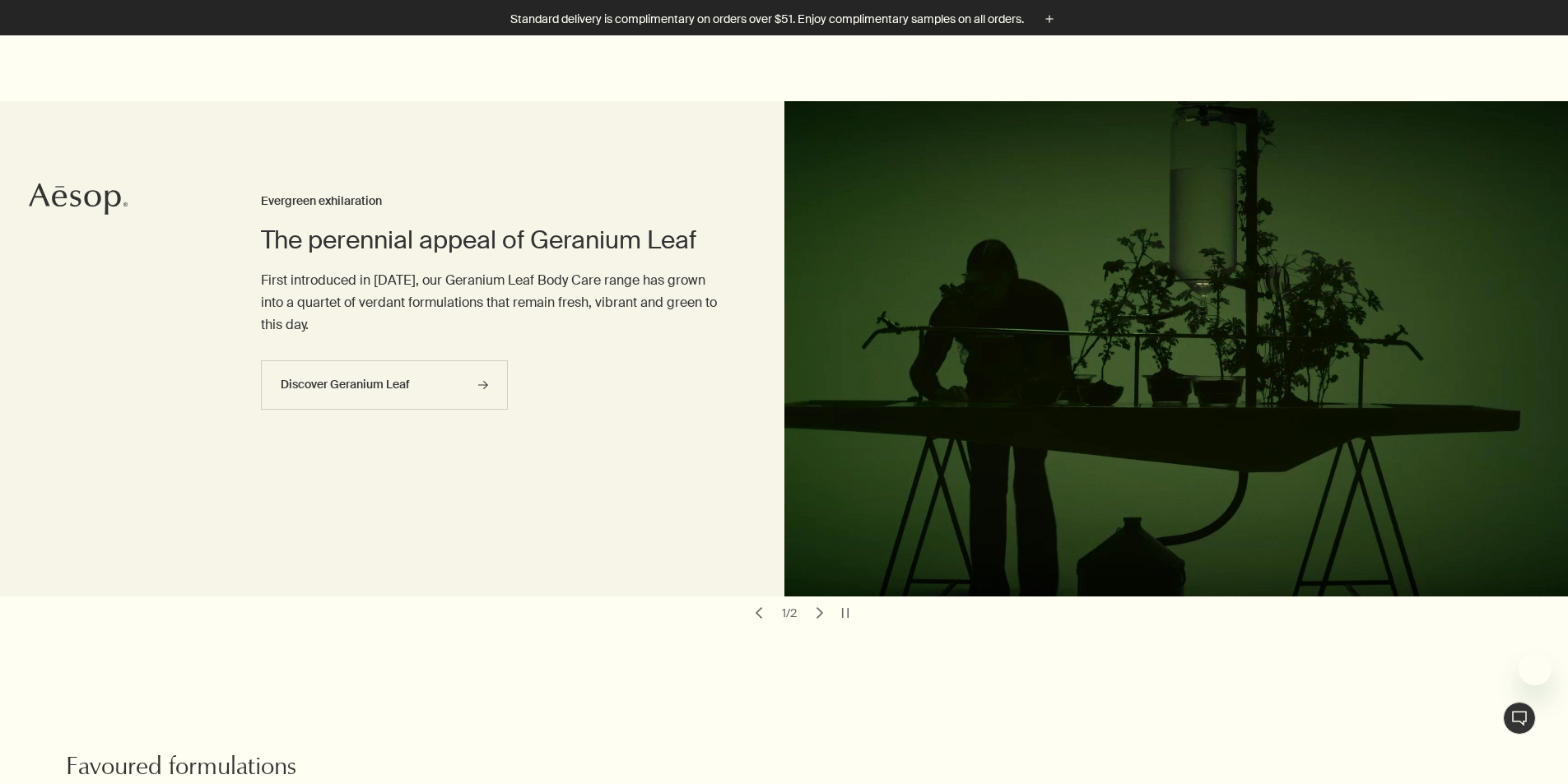
scroll to position [575, 0]
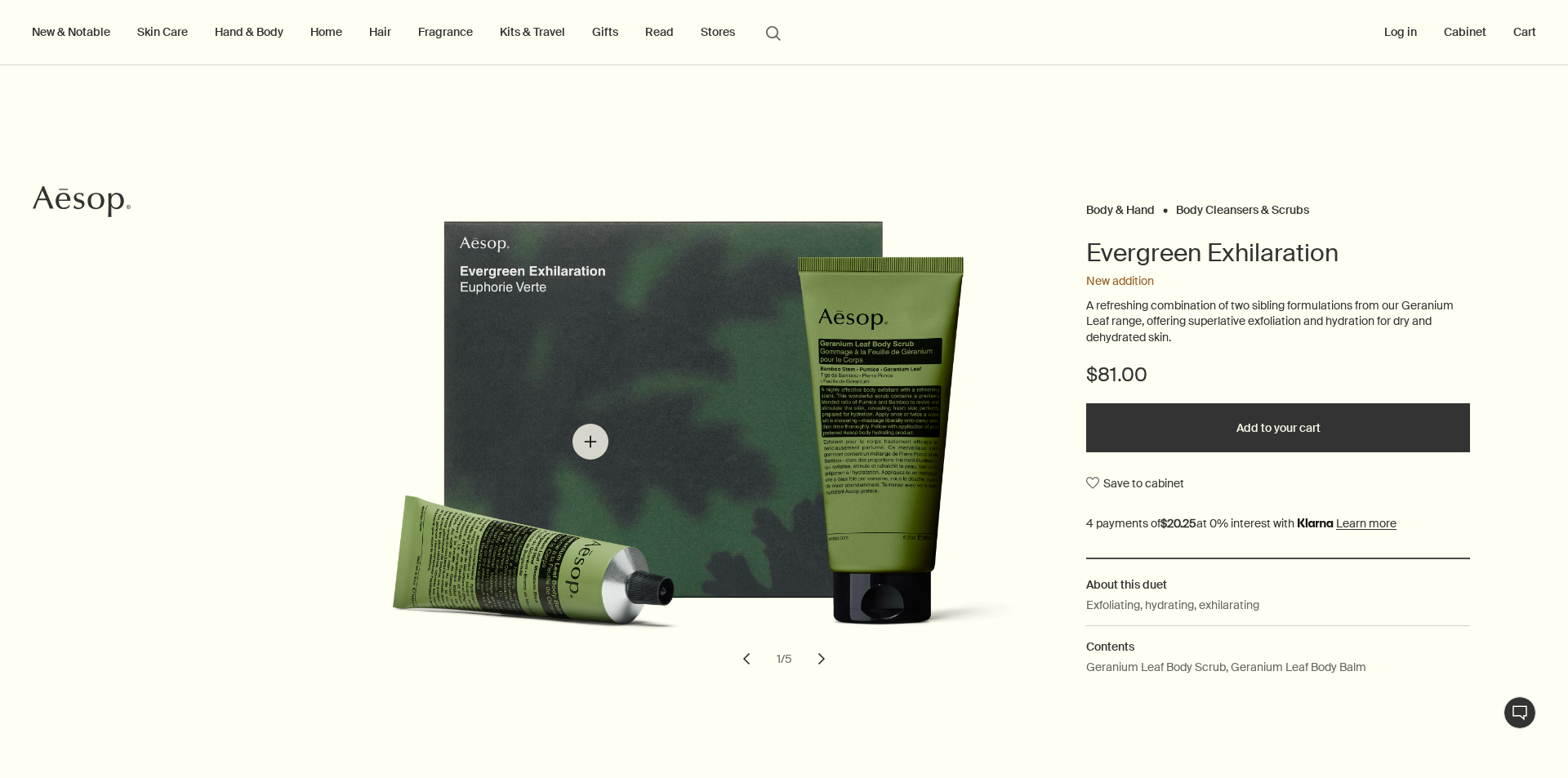
scroll to position [245, 0]
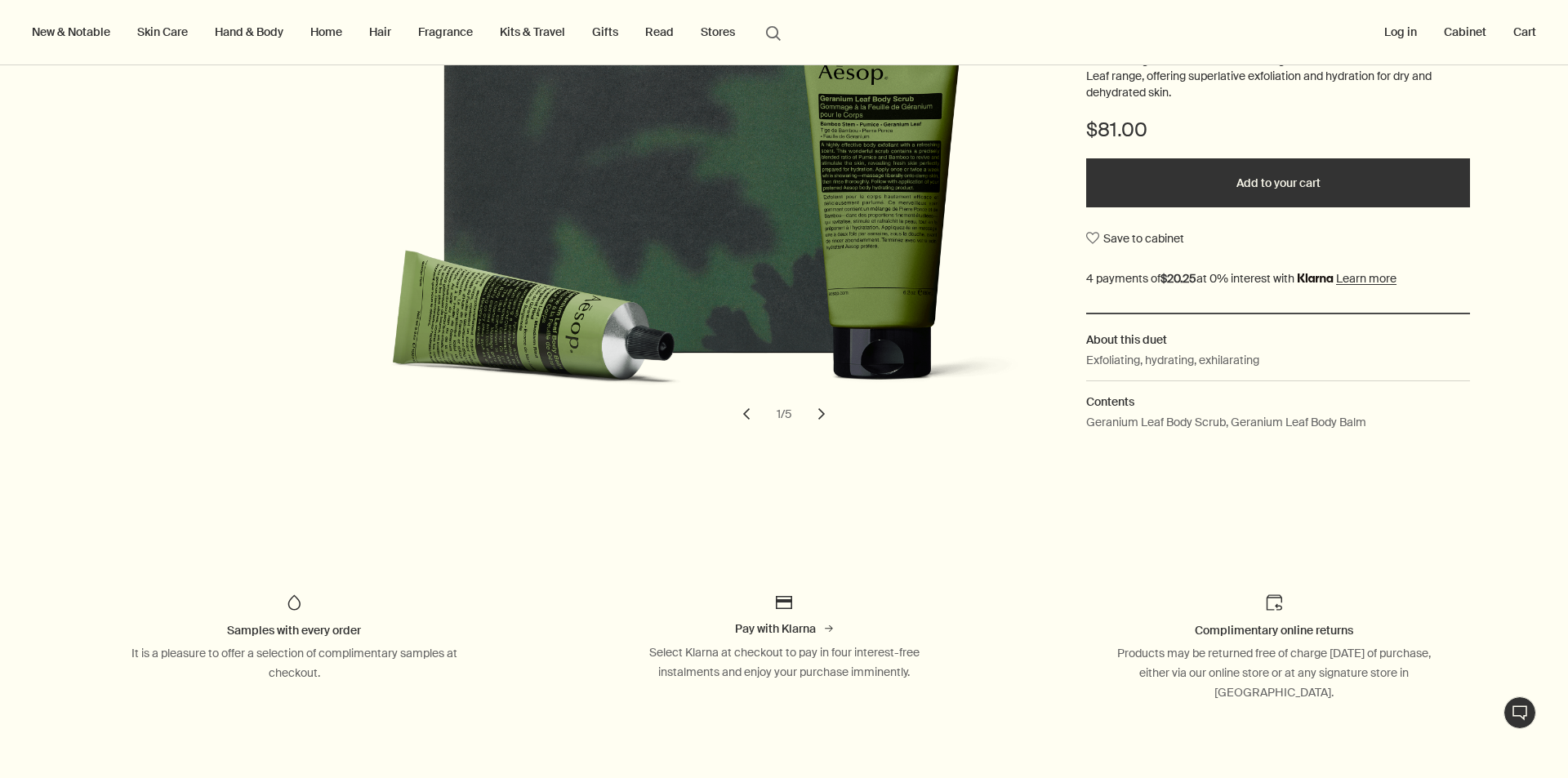
click at [823, 416] on button "chevron" at bounding box center [821, 413] width 36 height 36
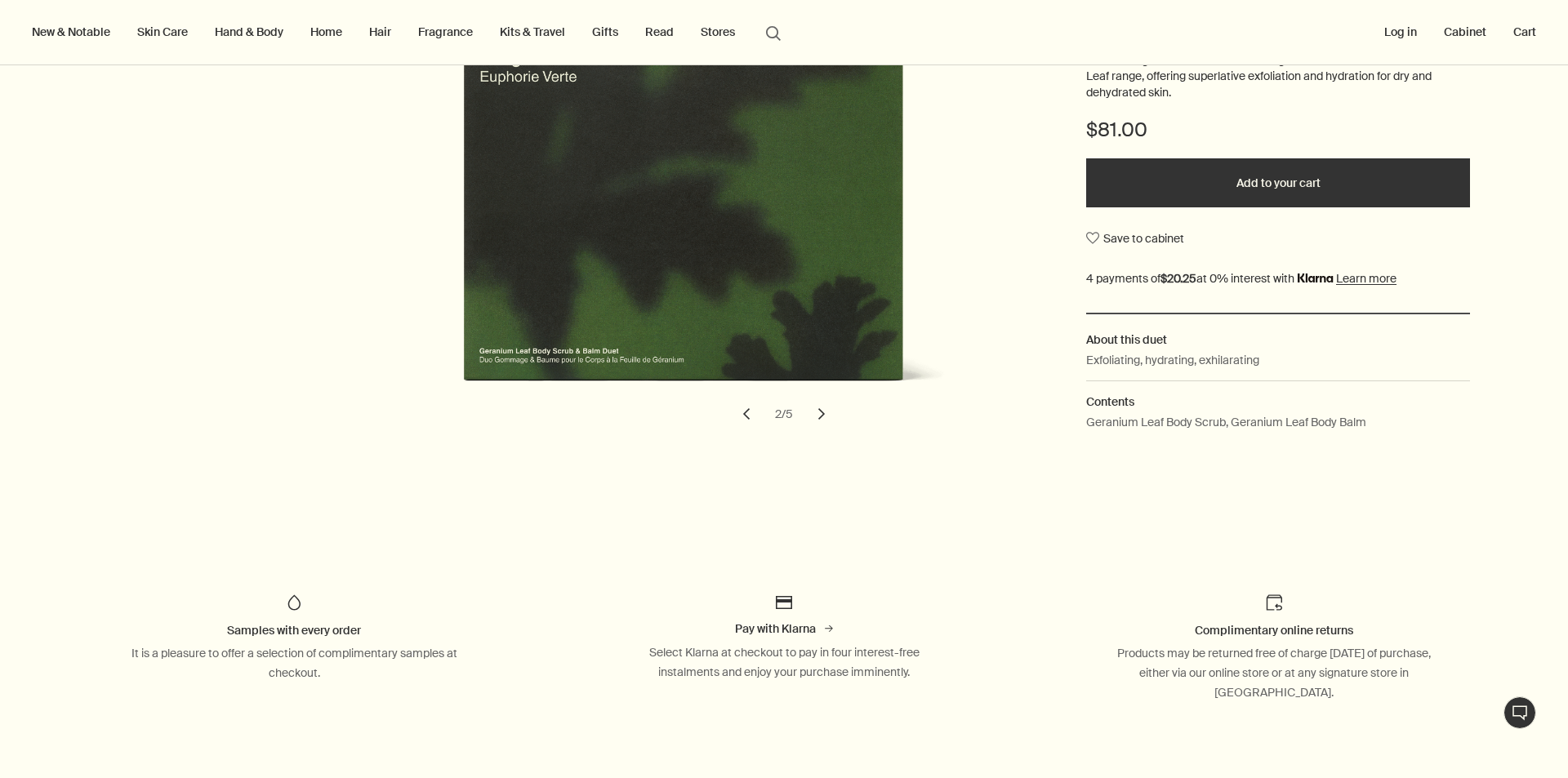
click at [816, 416] on button "chevron" at bounding box center [821, 413] width 36 height 36
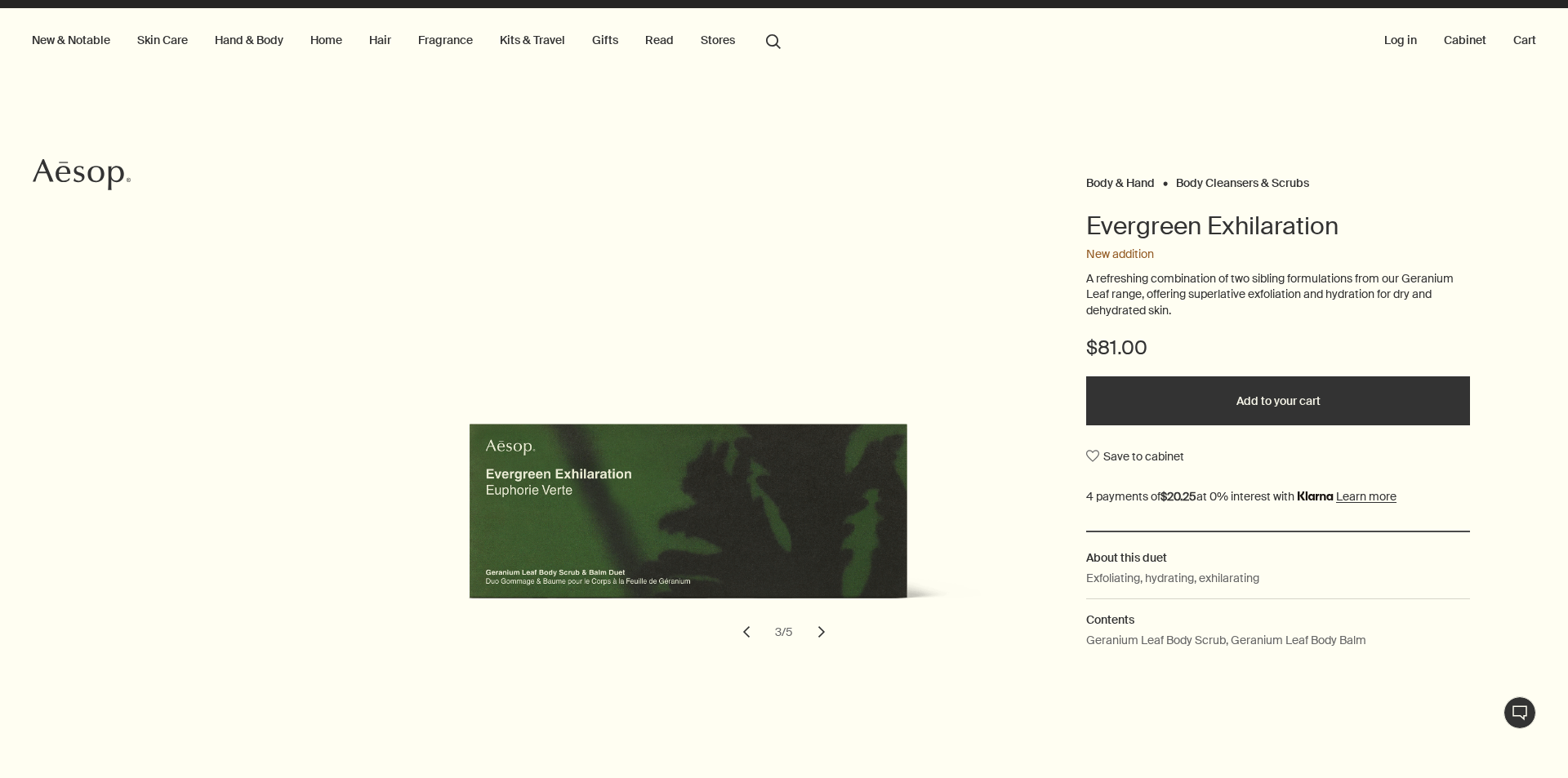
scroll to position [0, 0]
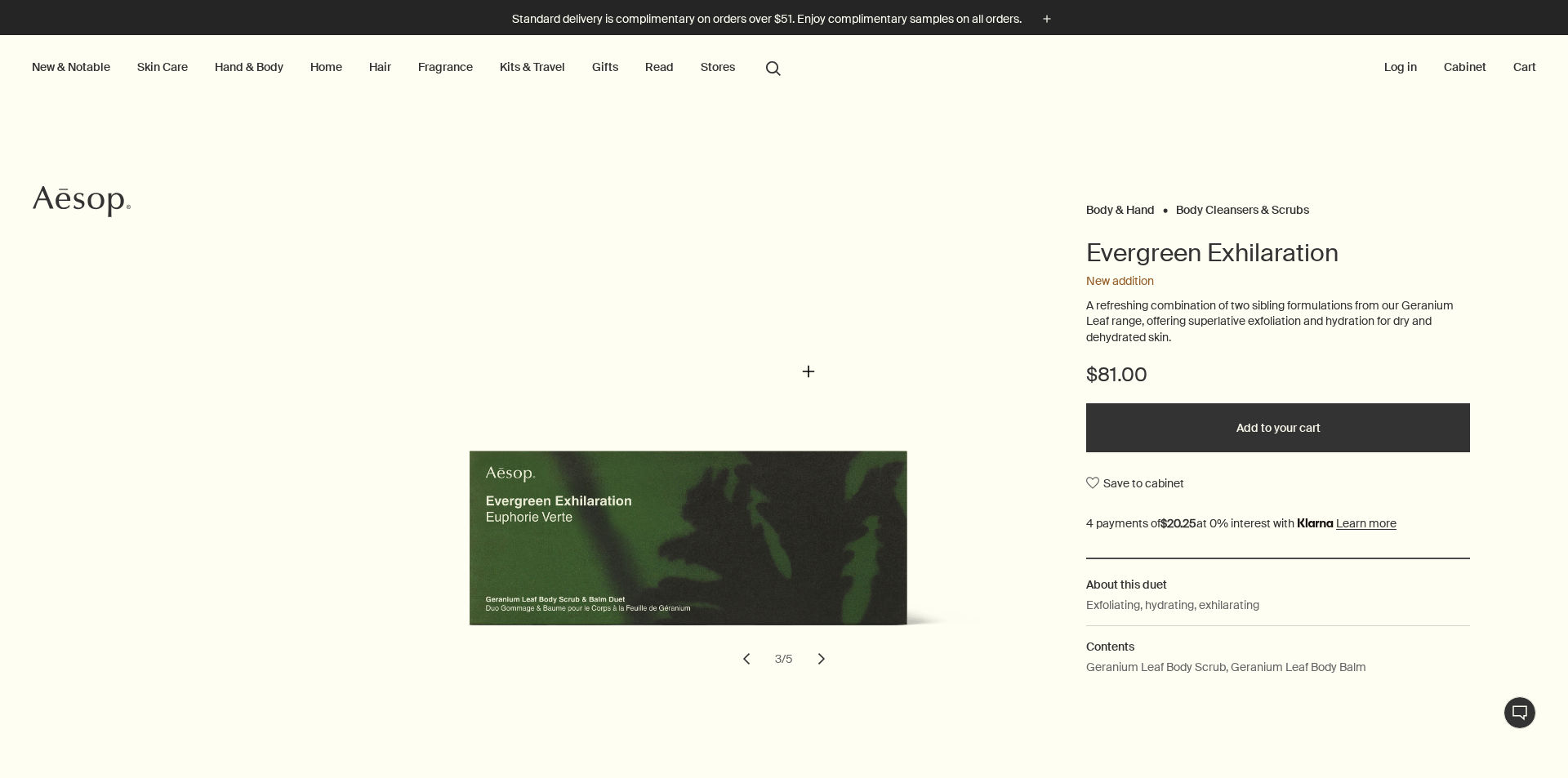
click at [808, 372] on img "Evergreen Exhilaration" at bounding box center [698, 438] width 718 height 435
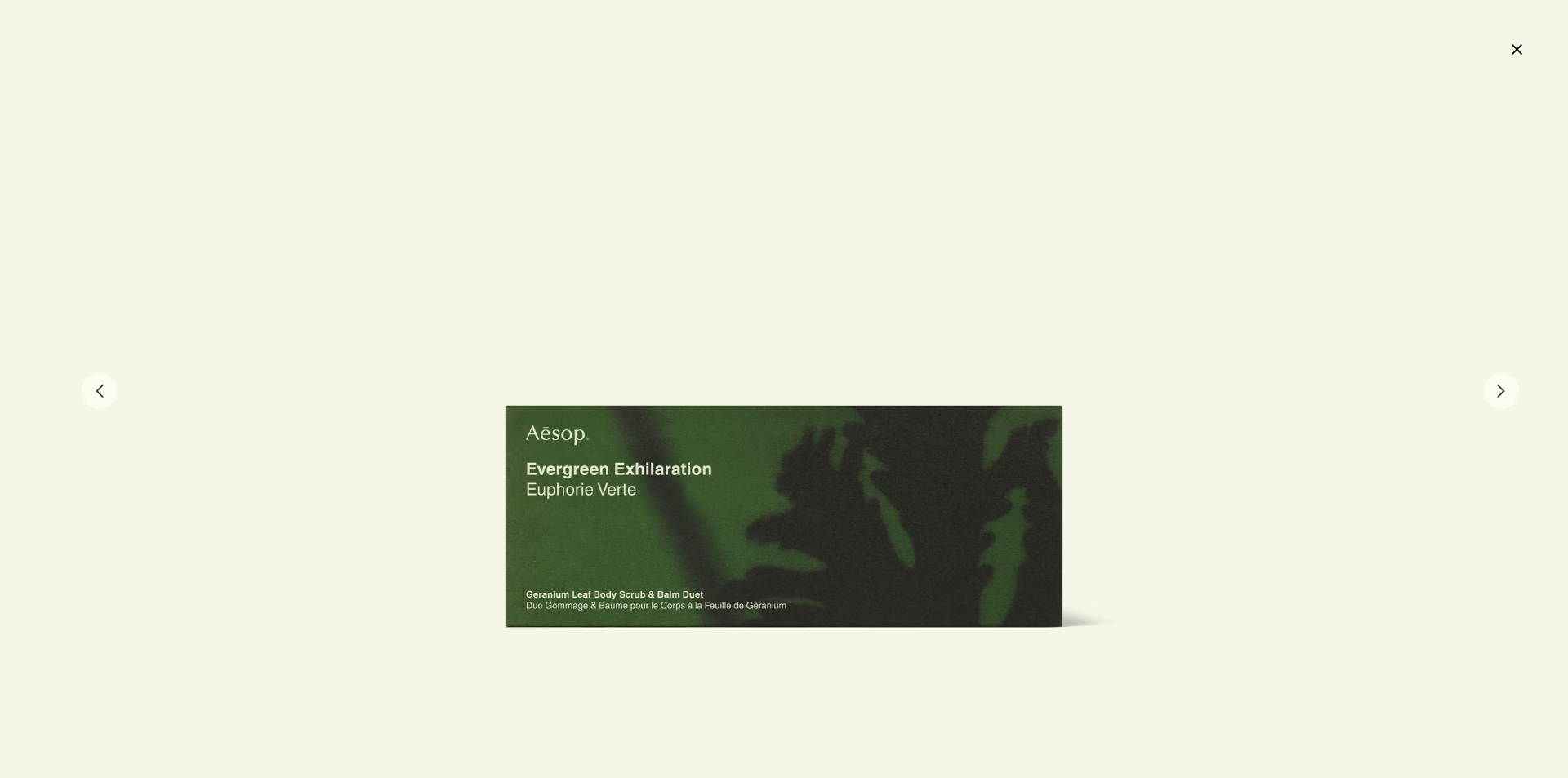
click at [1519, 45] on button "close" at bounding box center [1516, 48] width 19 height 28
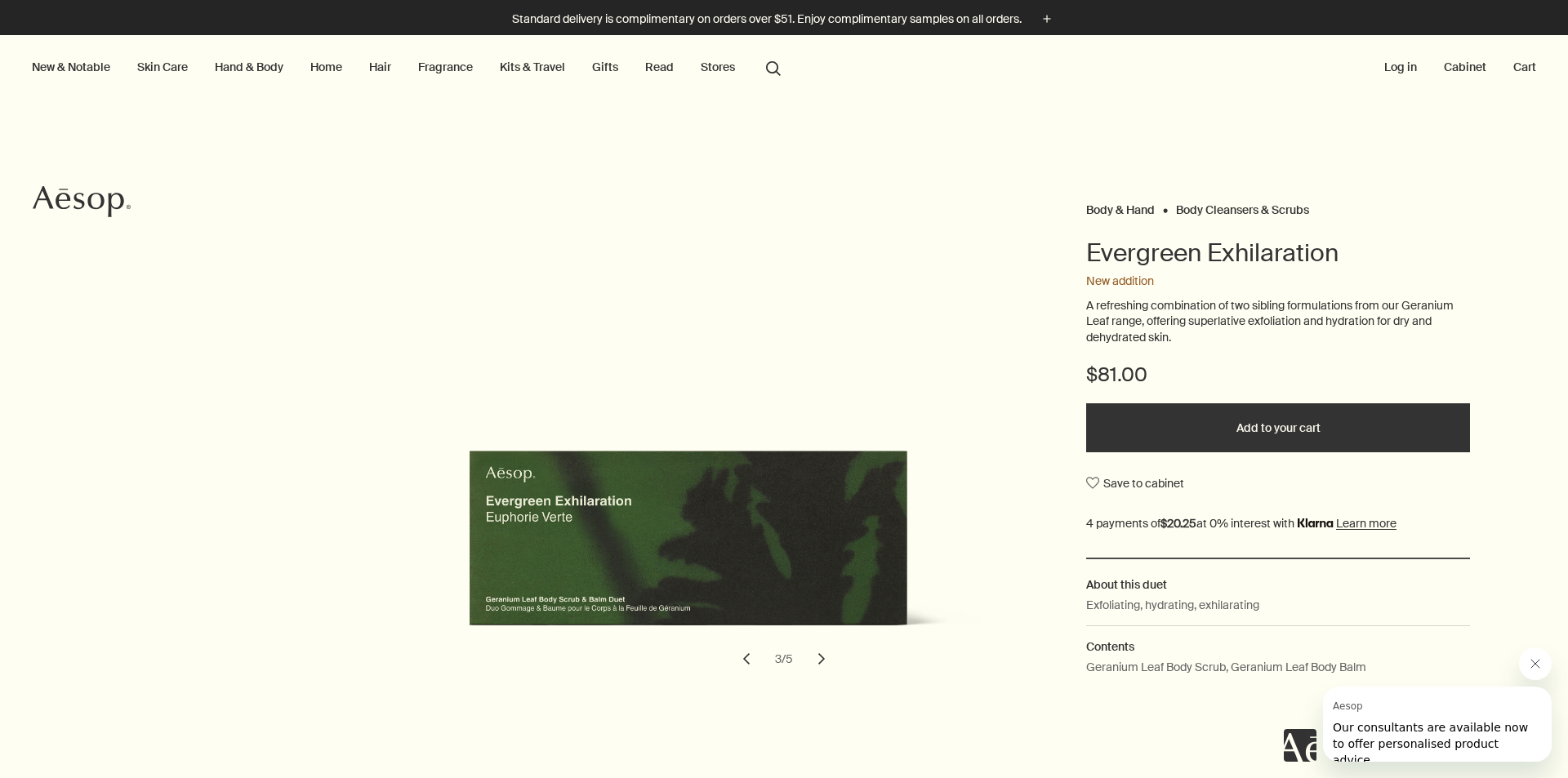
click at [1279, 411] on button "Add to your cart" at bounding box center [1278, 428] width 383 height 49
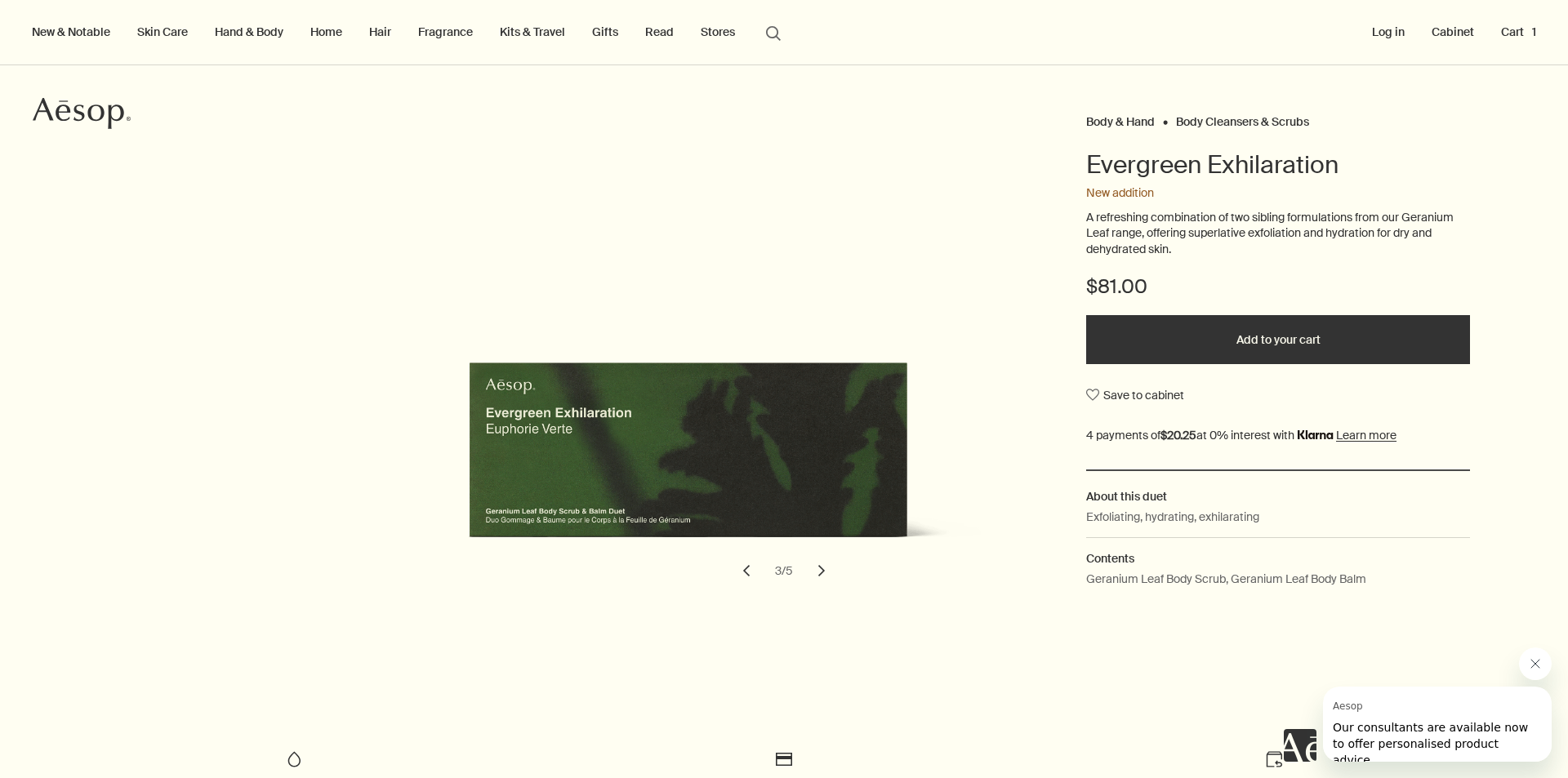
scroll to position [81, 0]
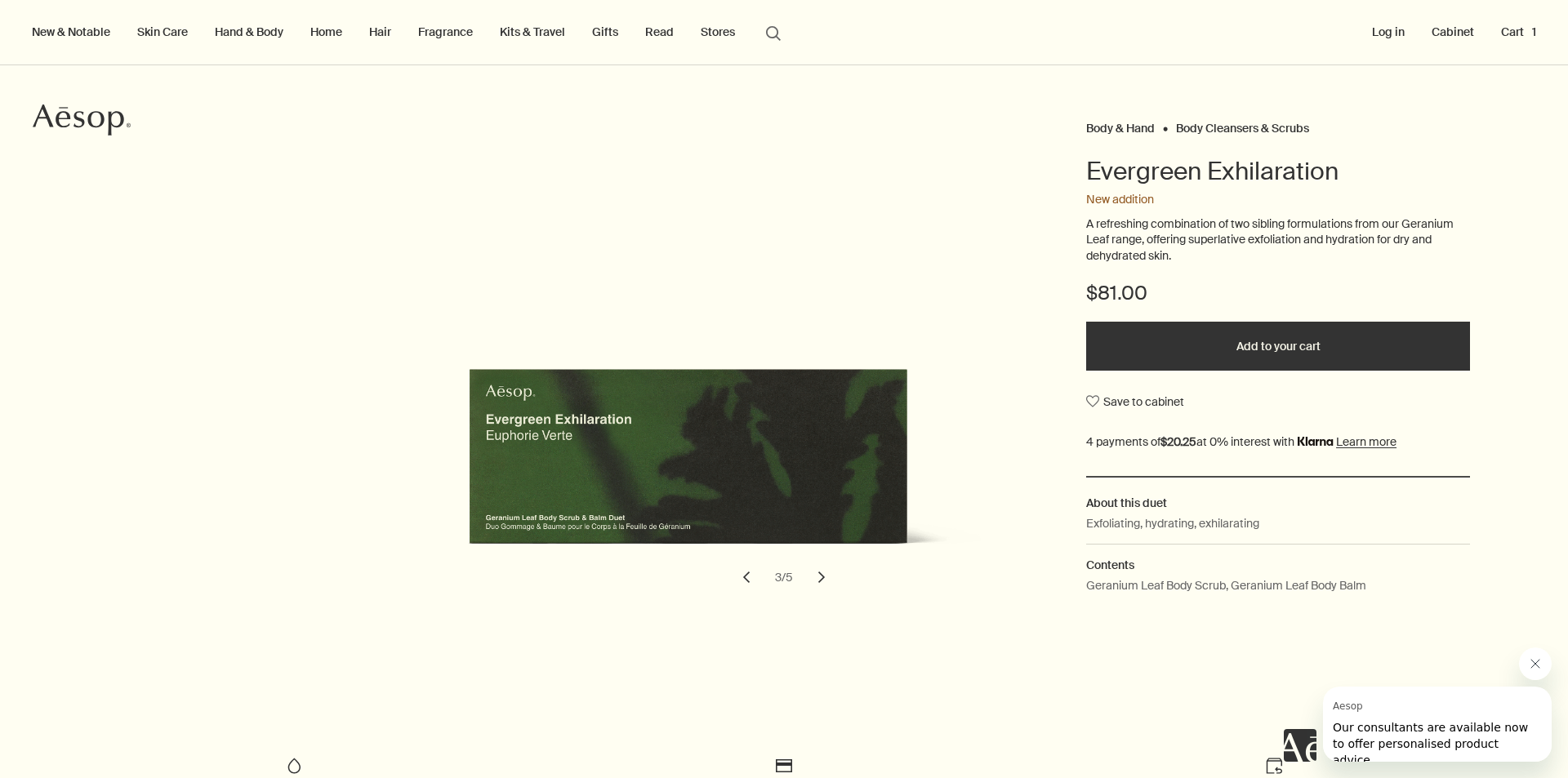
click at [1282, 346] on button "Added to your cart Add to your cart" at bounding box center [1278, 345] width 383 height 49
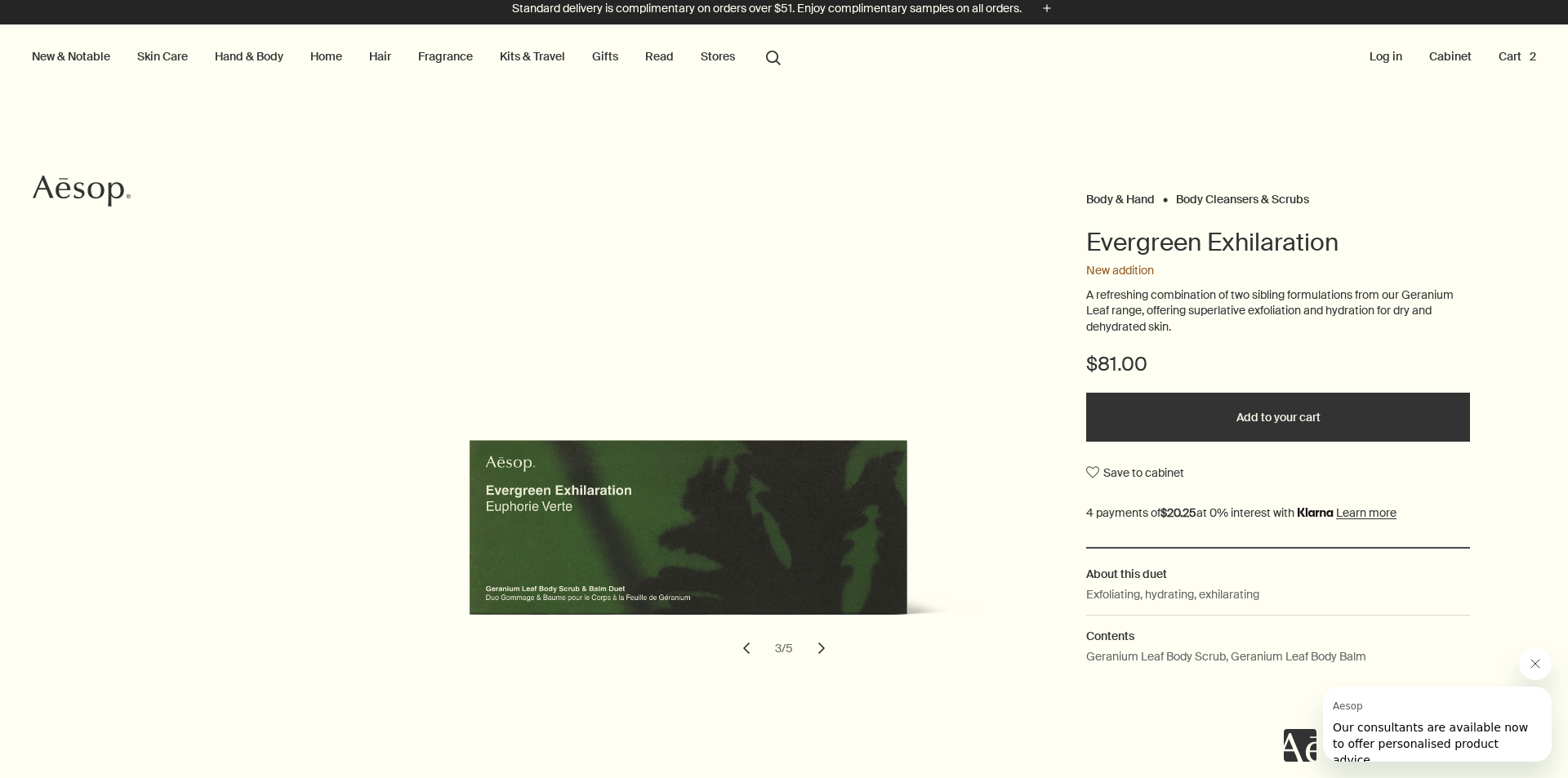
scroll to position [0, 0]
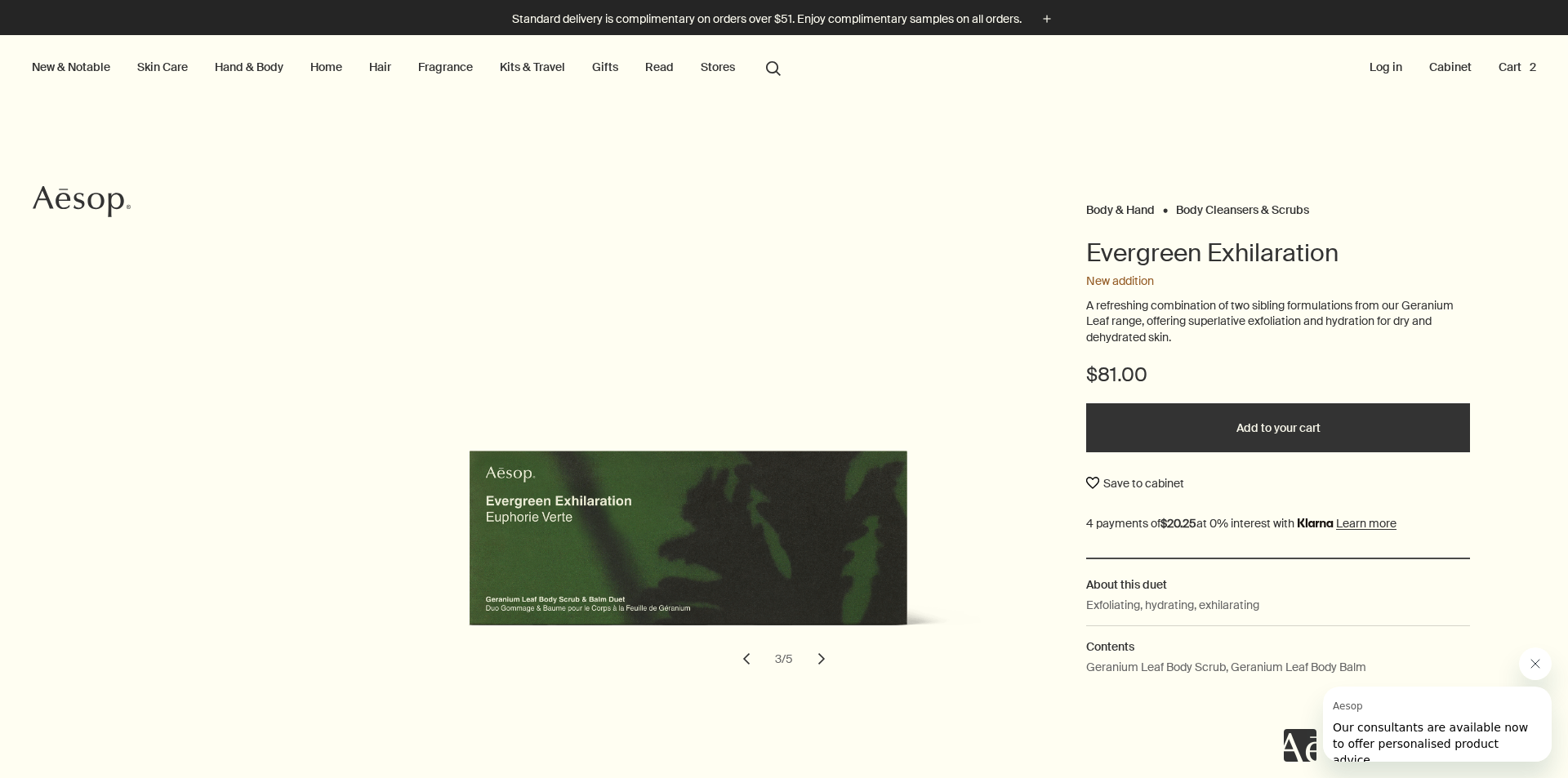
click at [1130, 488] on button "Save to cabinet" at bounding box center [1134, 483] width 98 height 29
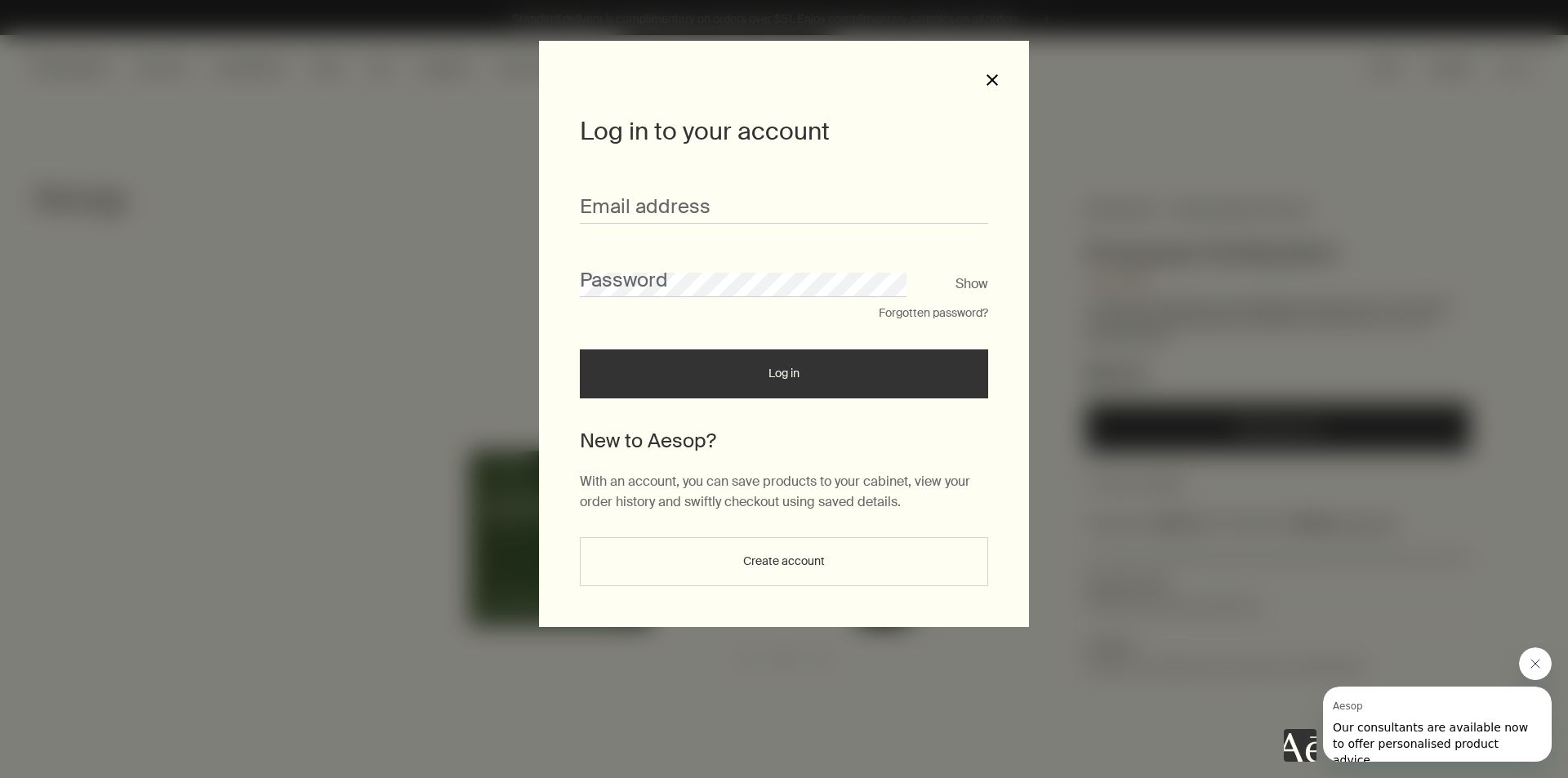
click at [993, 85] on button "close" at bounding box center [991, 79] width 15 height 15
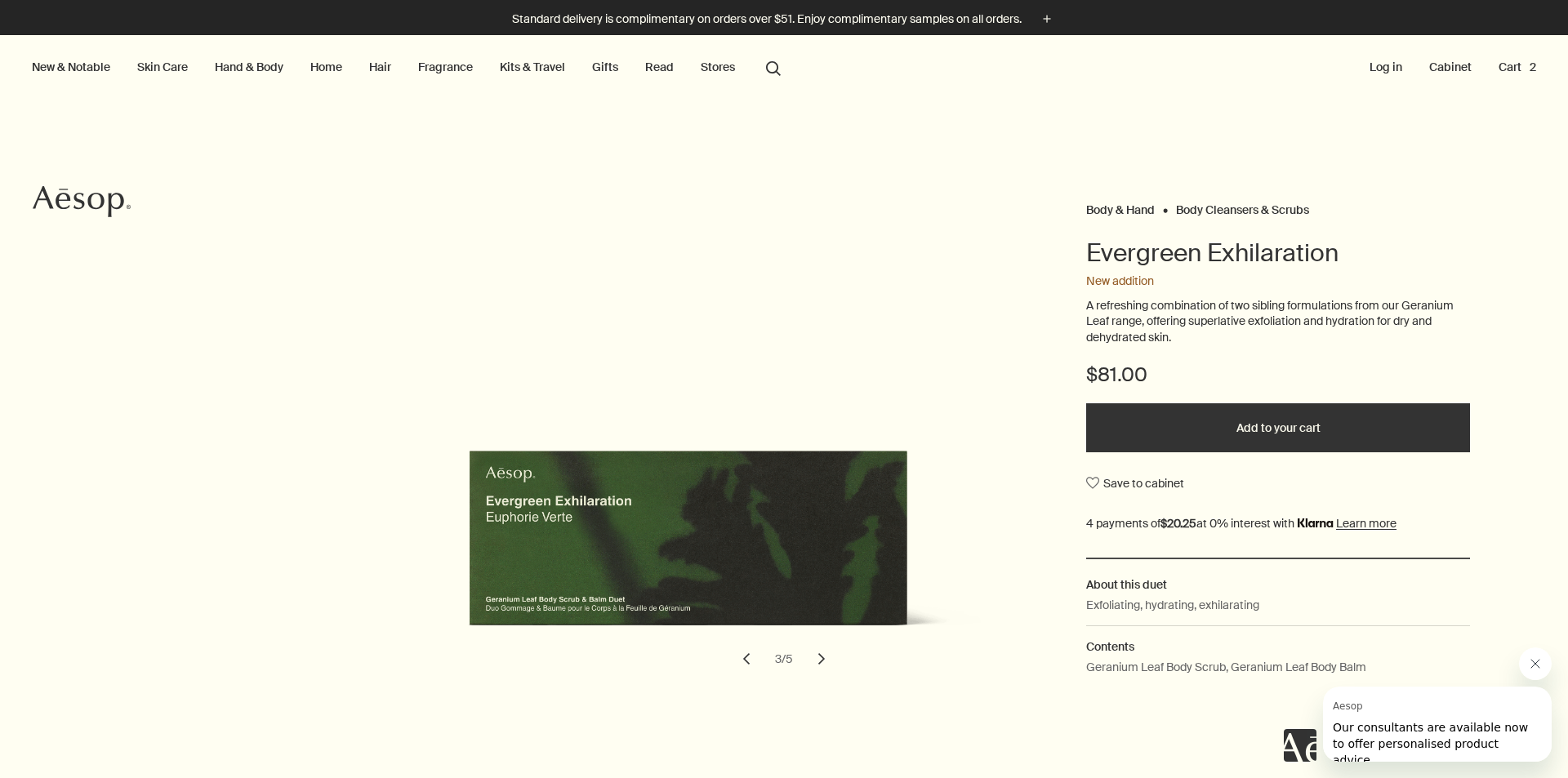
drag, startPoint x: 1245, startPoint y: 402, endPoint x: 1244, endPoint y: 415, distance: 13.0
click at [1244, 404] on div "$81.00 Added to your cart Add to your cart Save to cabinet" at bounding box center [1278, 460] width 383 height 195
click at [1244, 419] on button "Added to your cart Add to your cart" at bounding box center [1278, 428] width 383 height 49
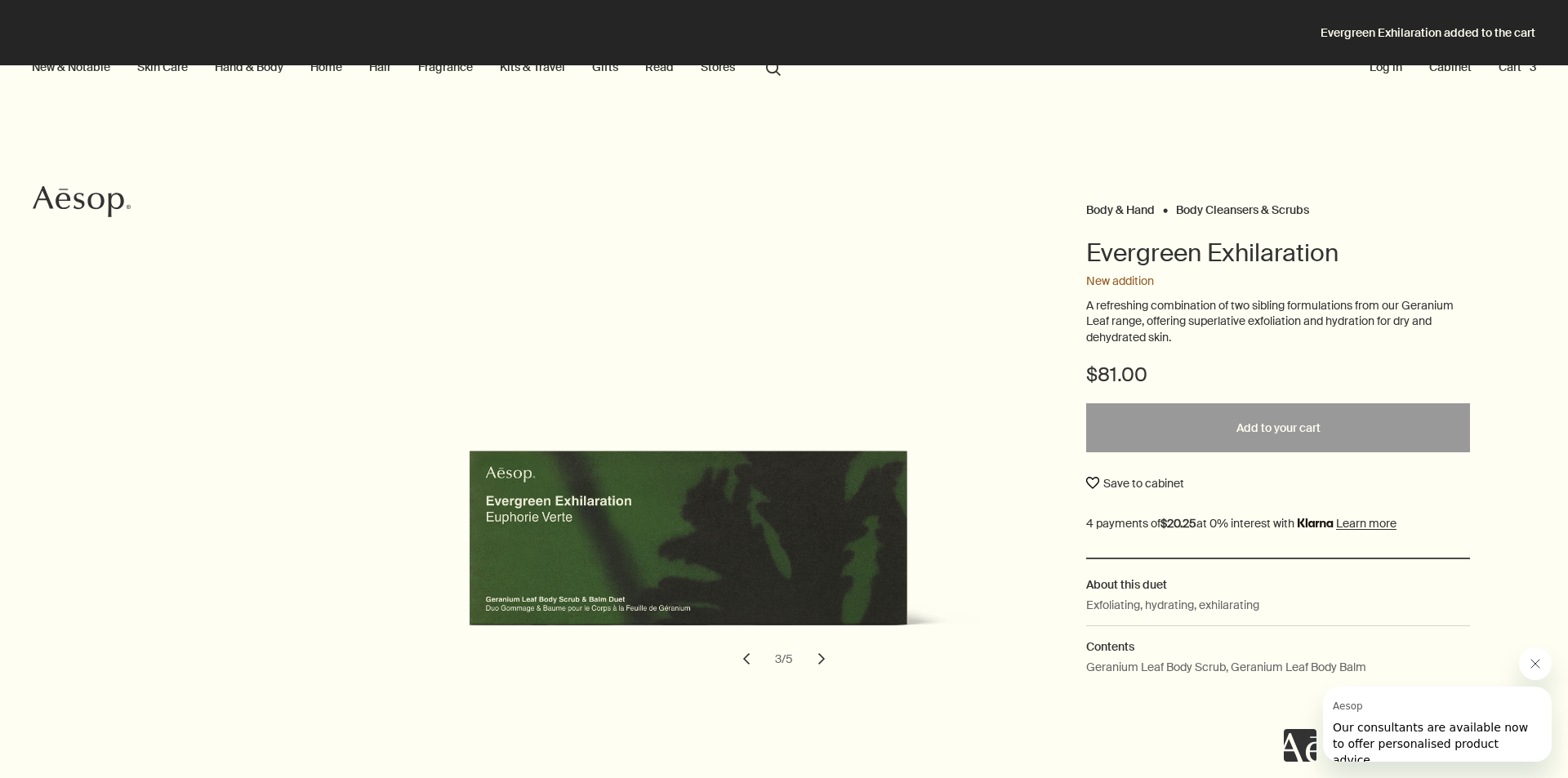
click at [1153, 480] on button "Save to cabinet" at bounding box center [1134, 483] width 98 height 29
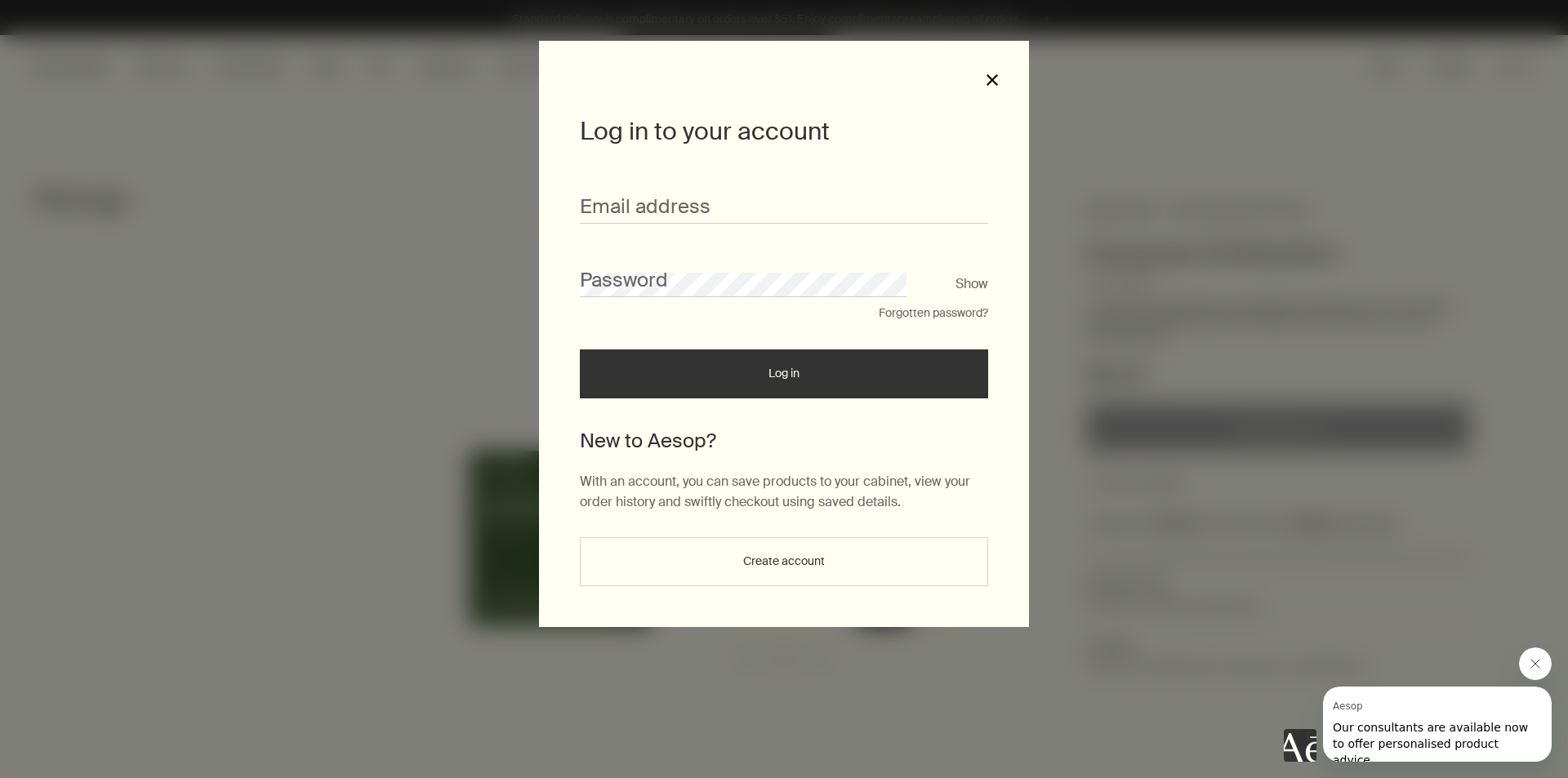
click at [995, 81] on button "close" at bounding box center [991, 79] width 15 height 15
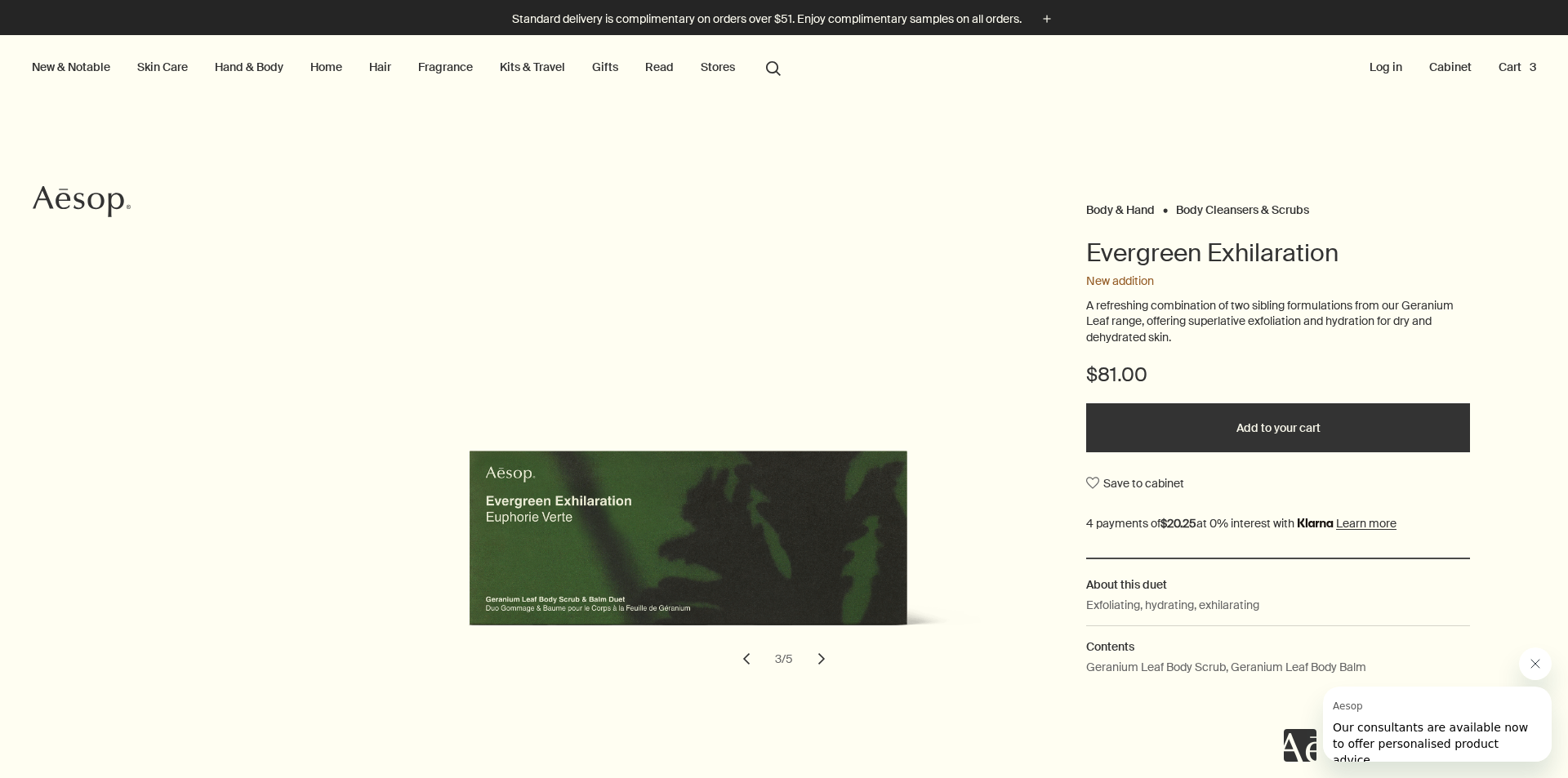
click at [1383, 66] on button "Log in" at bounding box center [1385, 67] width 39 height 21
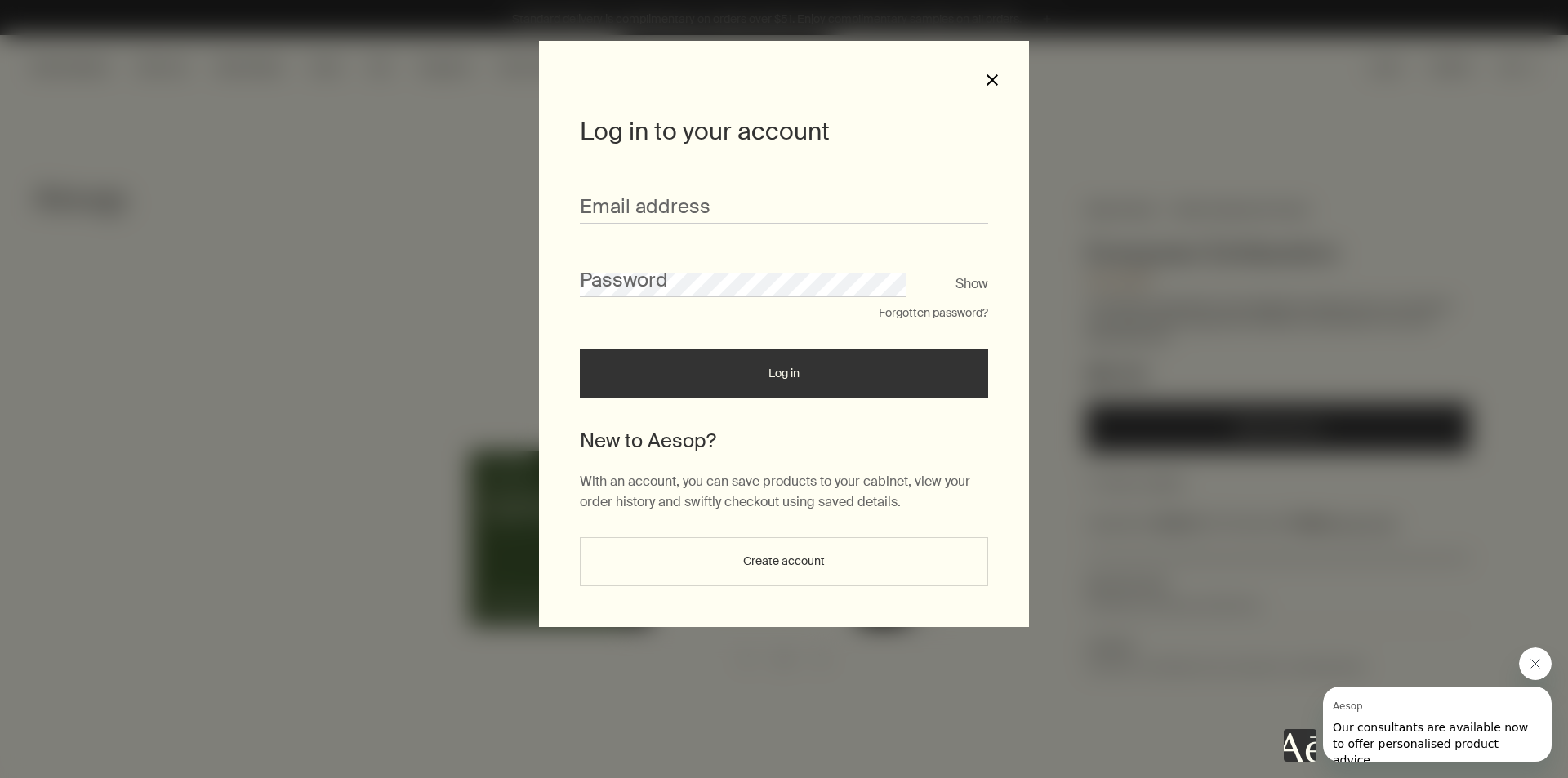
click at [991, 86] on button "close" at bounding box center [991, 79] width 15 height 15
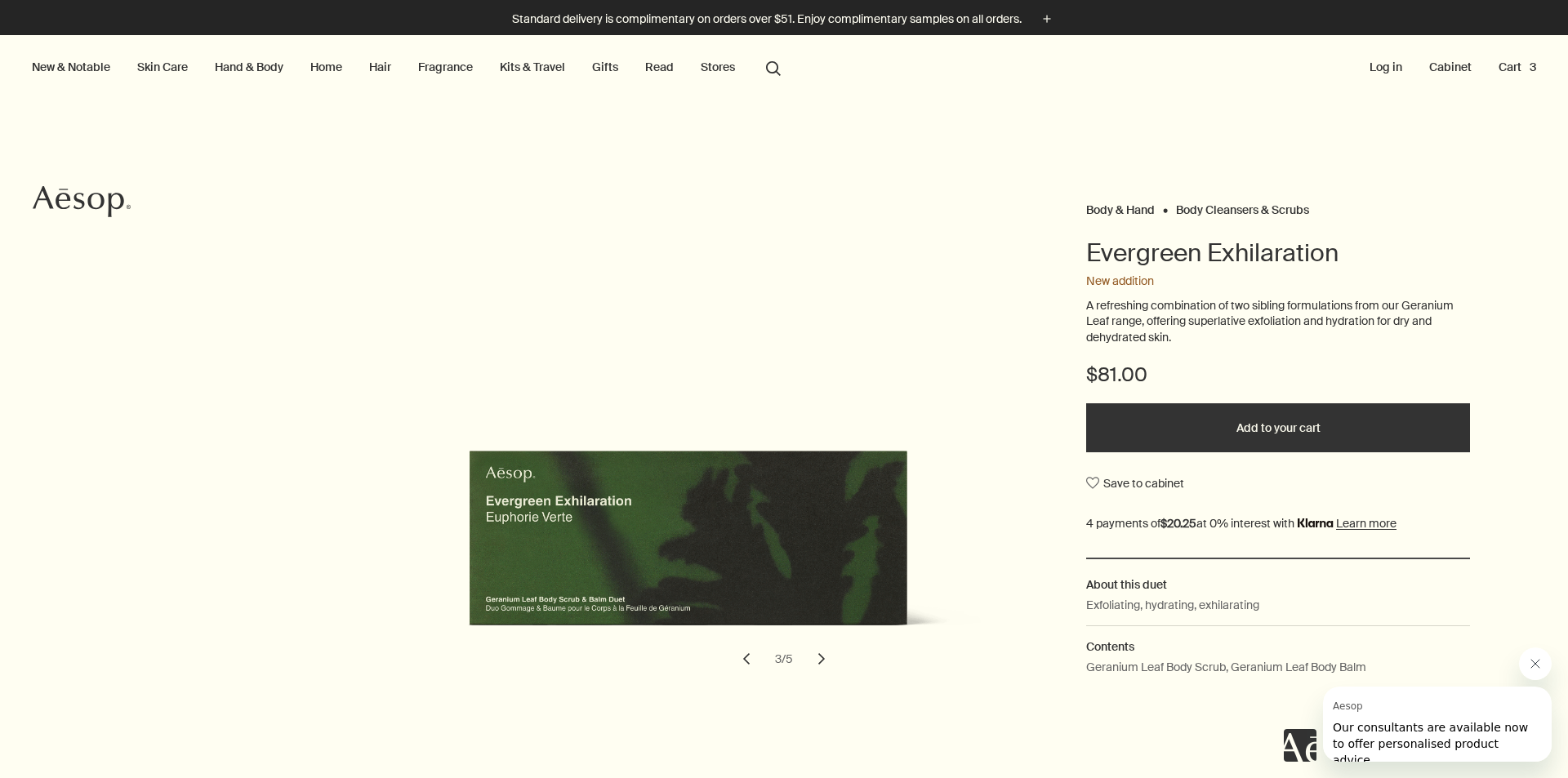
drag, startPoint x: 111, startPoint y: 4, endPoint x: 111, endPoint y: 16, distance: 12.0
click at [111, 4] on div "Standard delivery is complimentary on orders over $51. Enjoy complimentary samp…" at bounding box center [784, 17] width 1568 height 35
click at [68, 194] on icon at bounding box center [62, 200] width 15 height 16
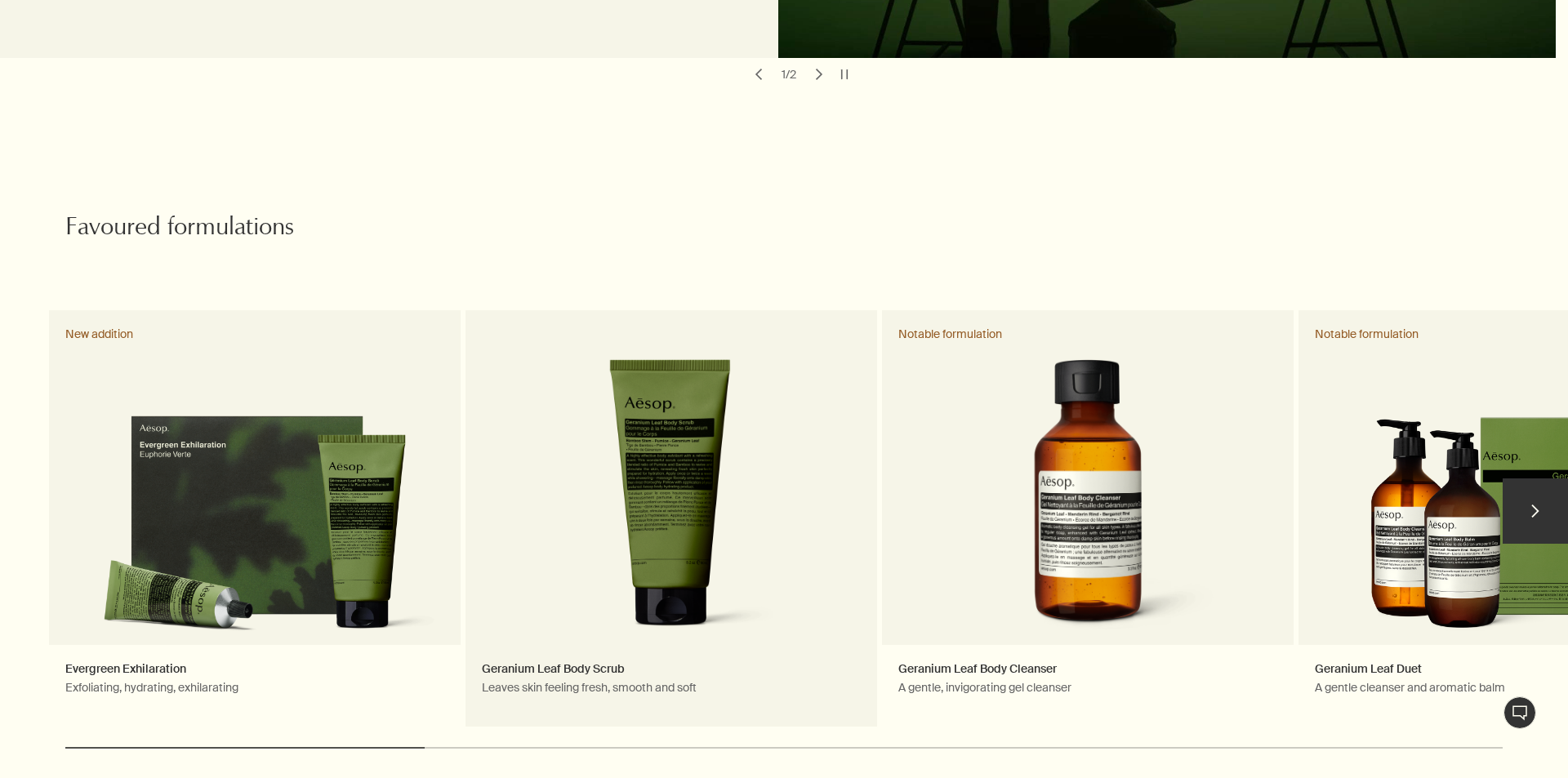
scroll to position [653, 0]
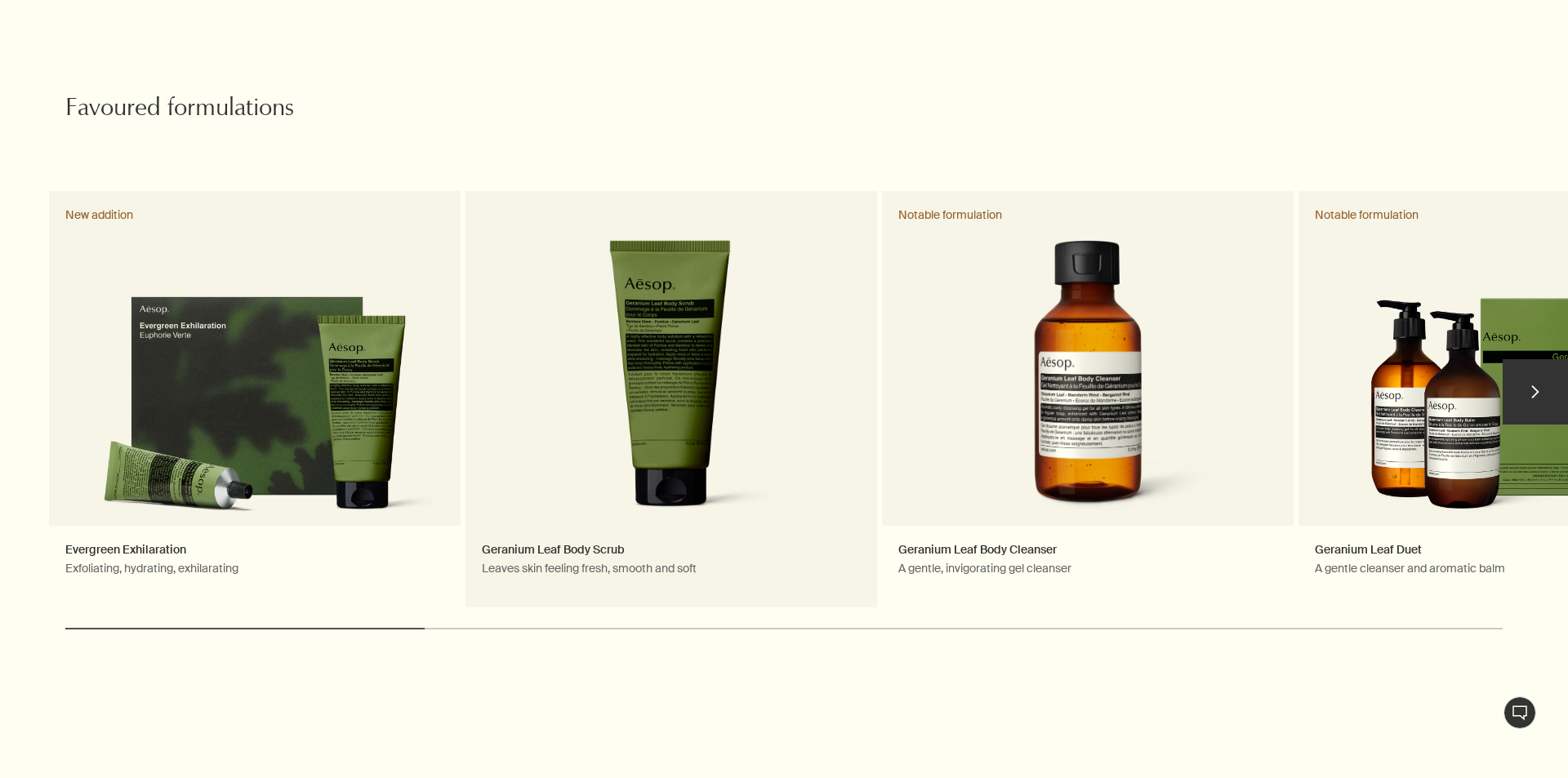
click at [603, 317] on link "Geranium Leaf Body Scrub Leaves skin feeling fresh, smooth and soft" at bounding box center [671, 399] width 411 height 416
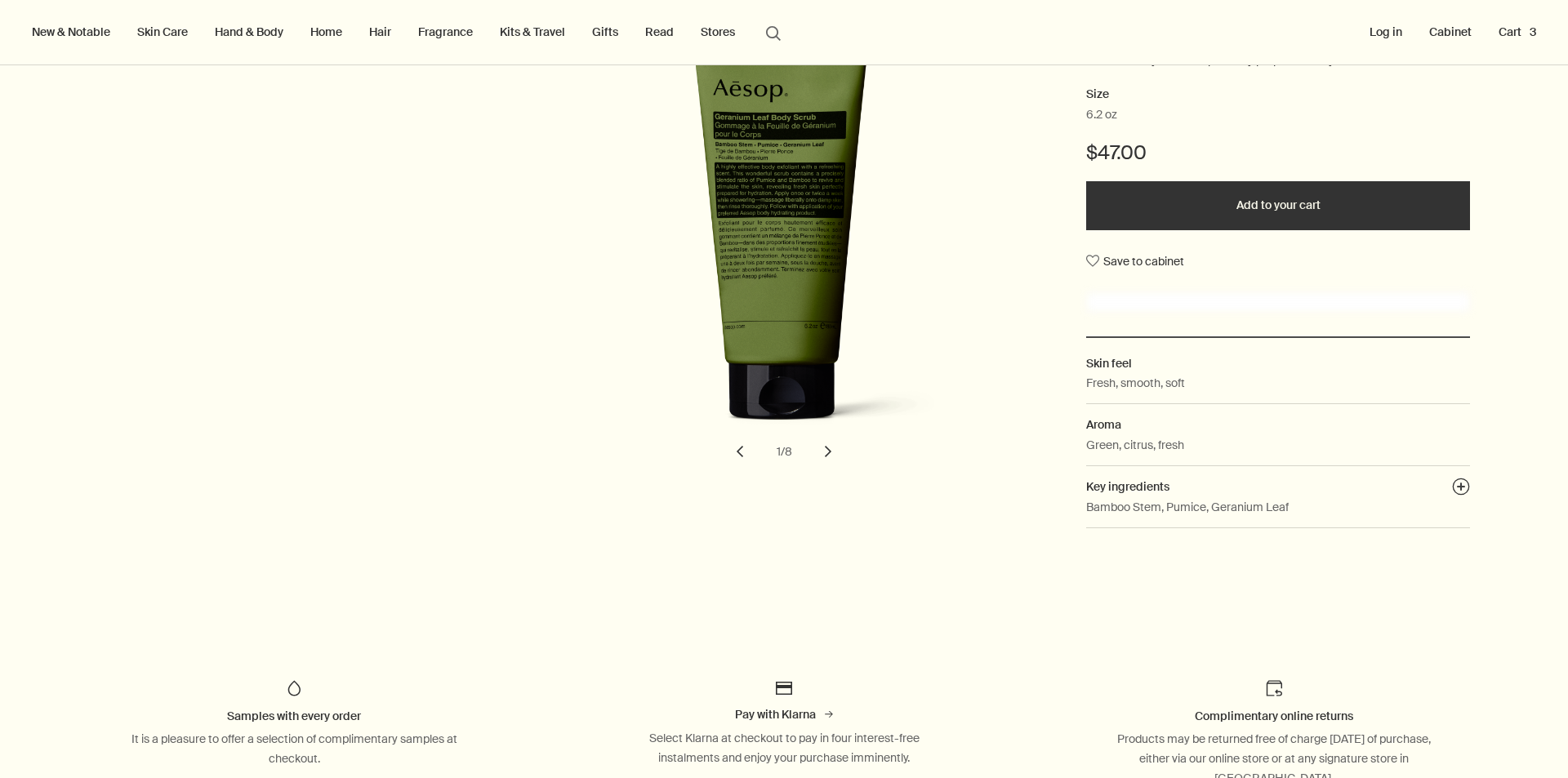
click at [1447, 444] on dd "Green, citrus, fresh" at bounding box center [1278, 450] width 383 height 30
click at [1452, 489] on button "plusAndCloseWithCircle" at bounding box center [1461, 489] width 18 height 23
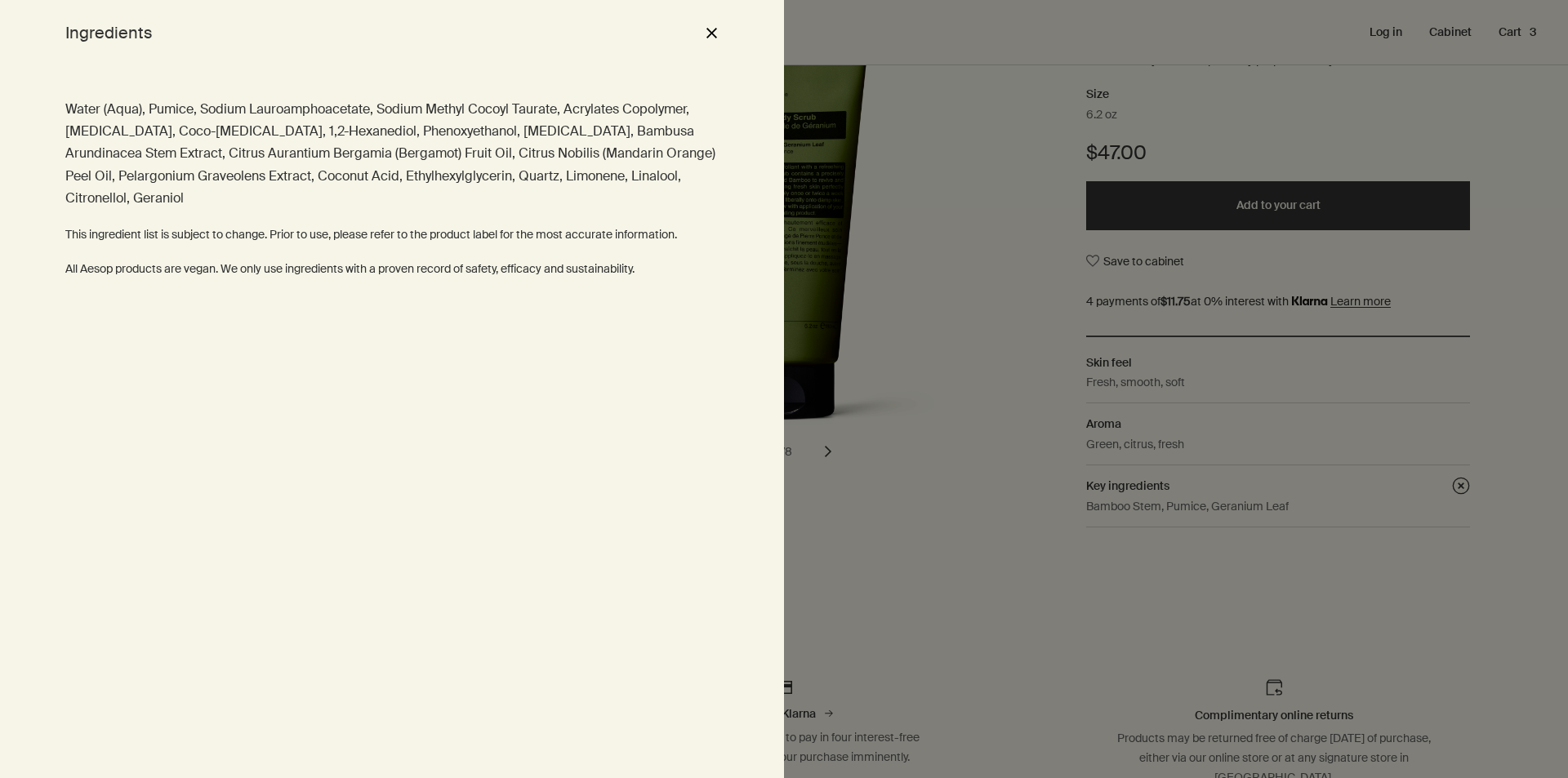
click at [709, 34] on button "close" at bounding box center [711, 32] width 19 height 28
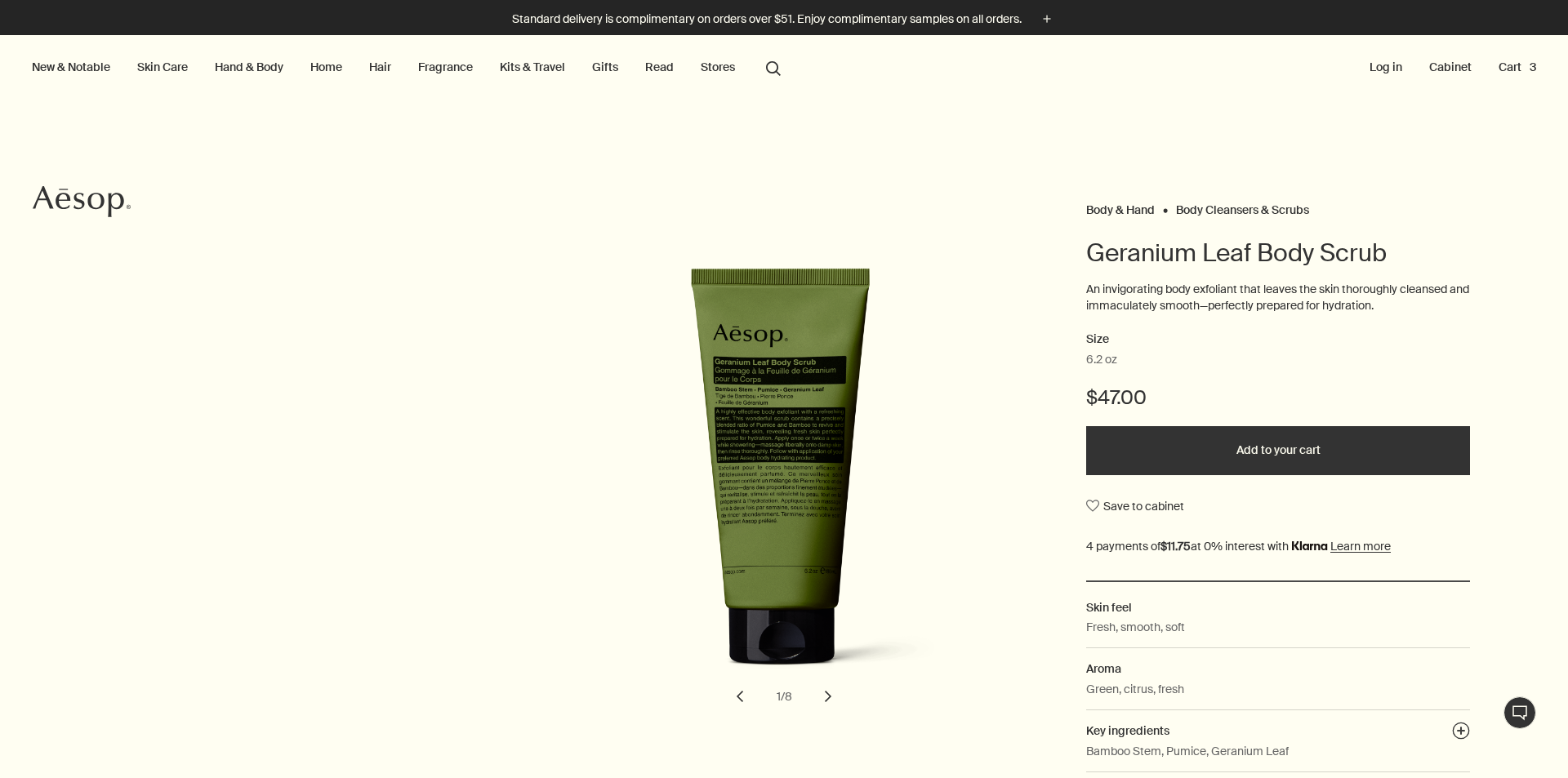
click at [161, 71] on link "Skin Care" at bounding box center [162, 67] width 57 height 21
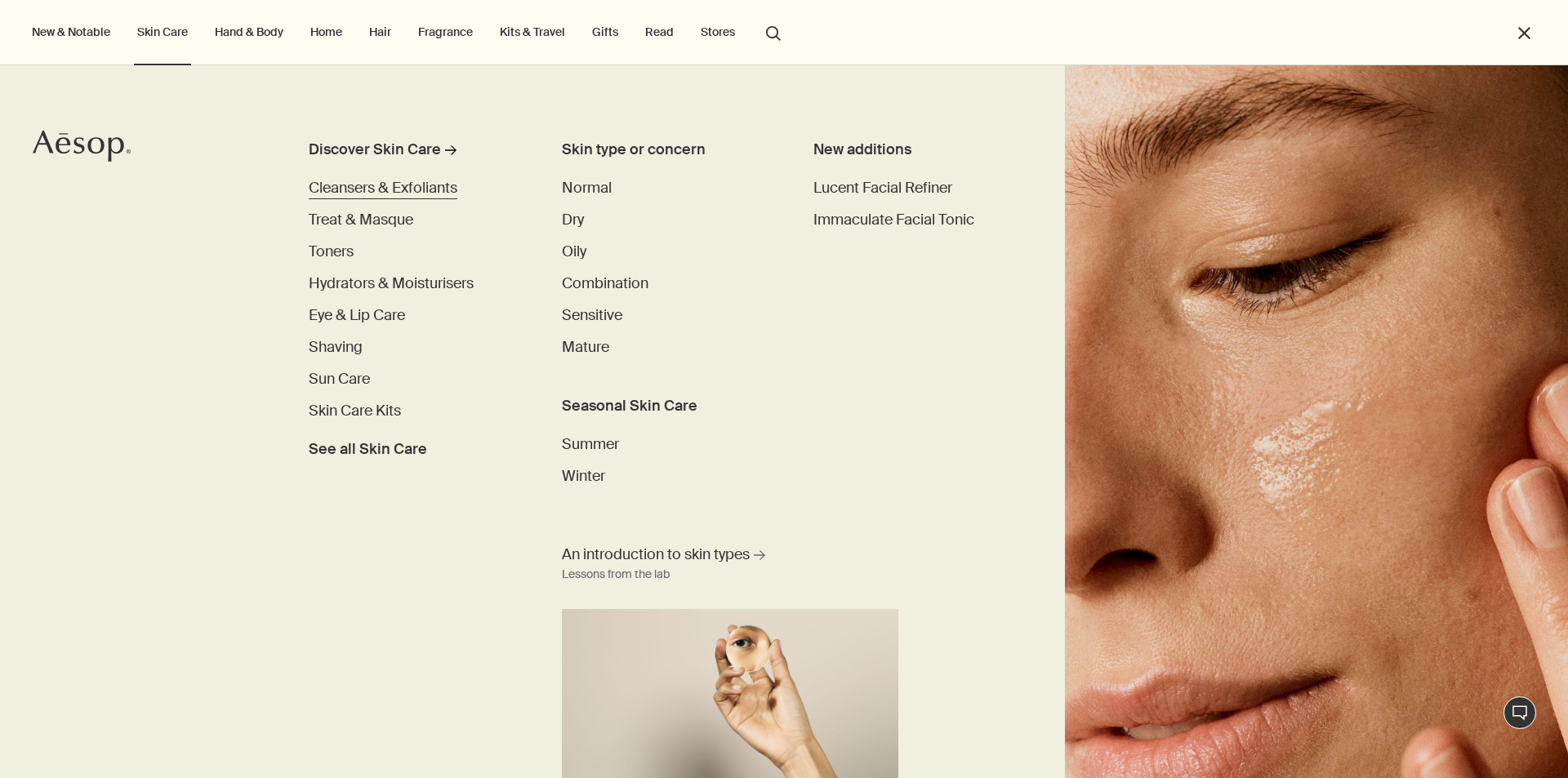
click at [340, 191] on span "Cleansers & Exfoliants" at bounding box center [383, 188] width 149 height 19
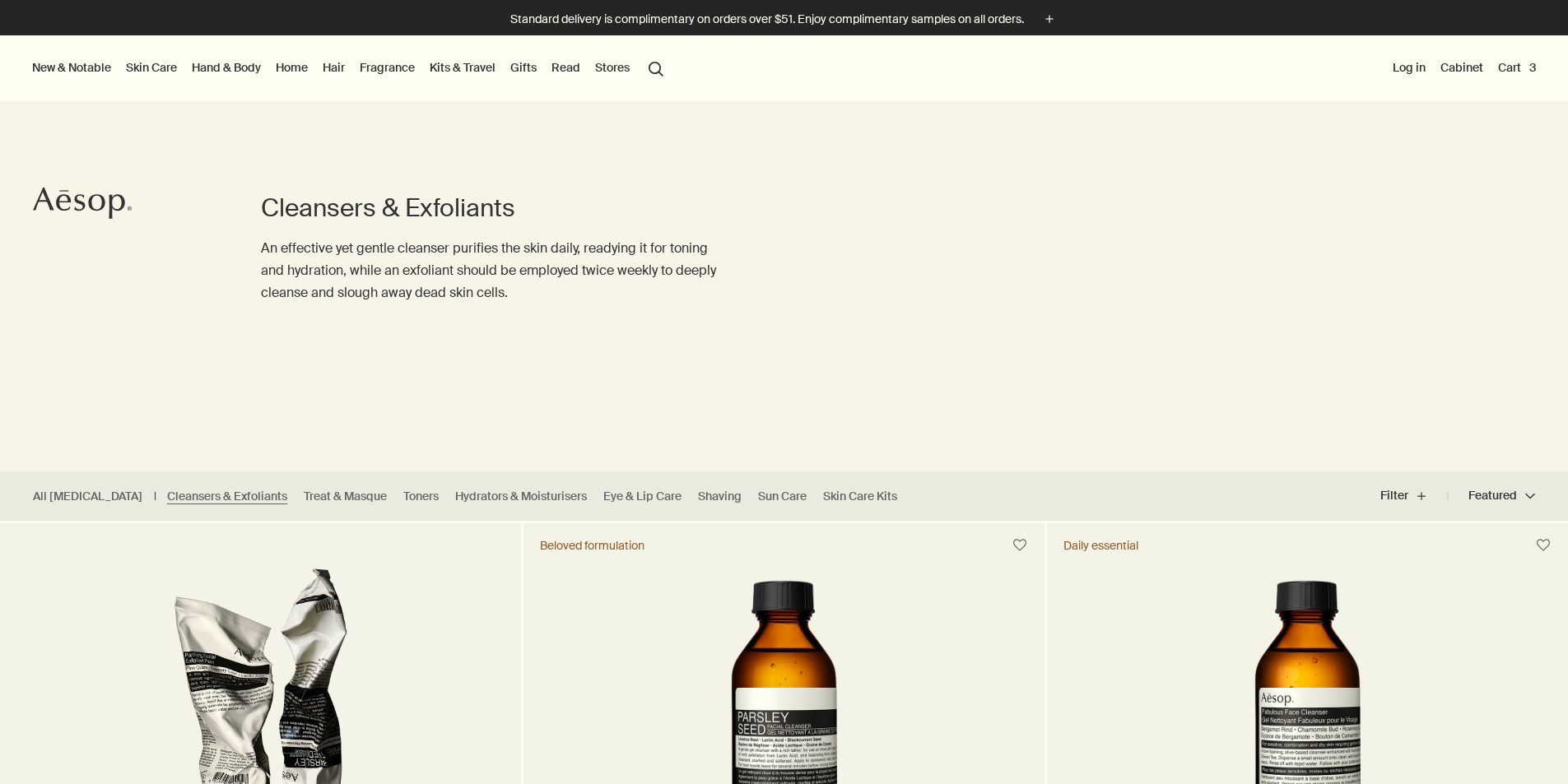
click at [149, 74] on link "Skin Care" at bounding box center [151, 67] width 58 height 21
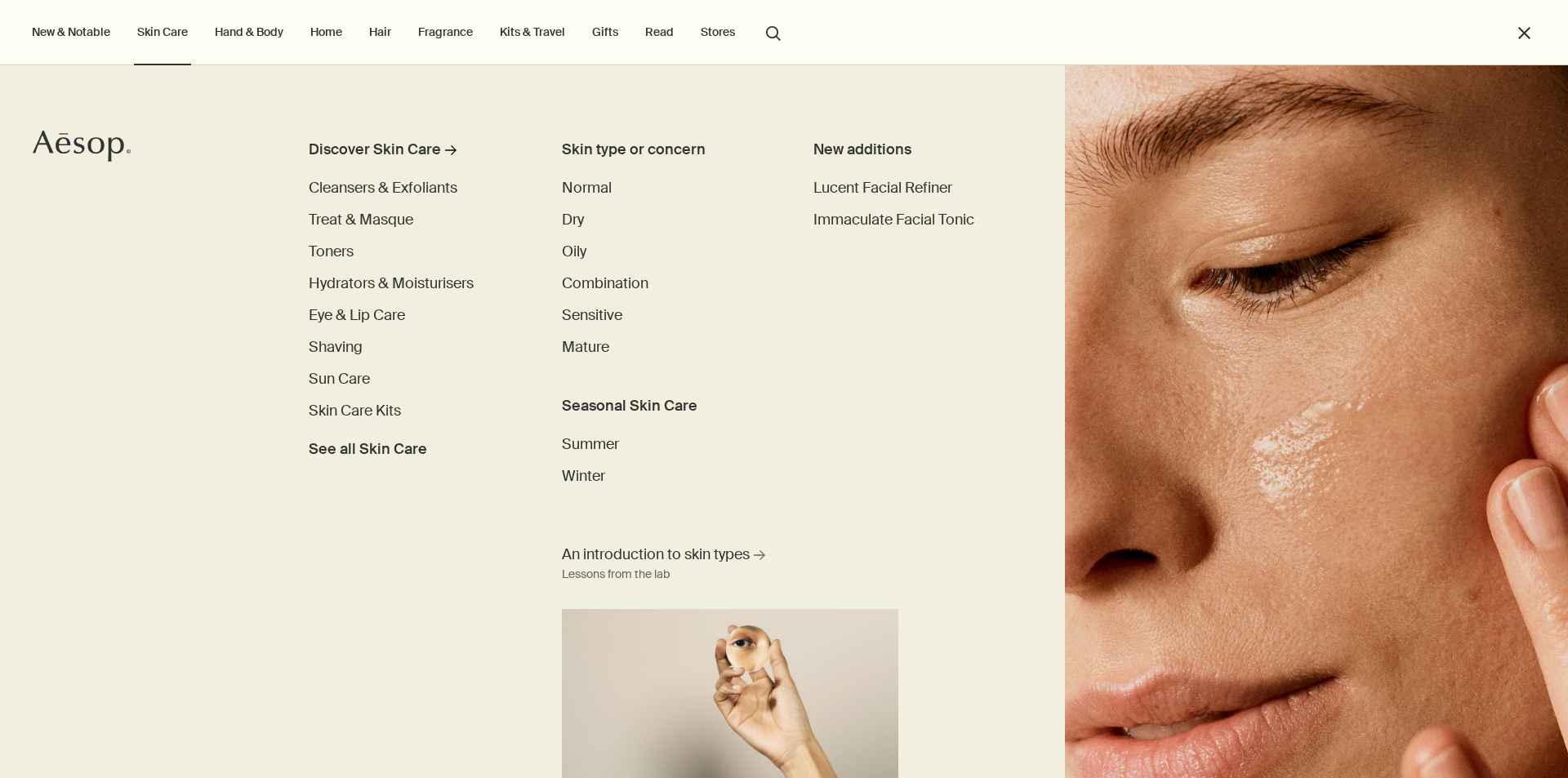
click at [39, 26] on button "New & Notable" at bounding box center [72, 32] width 85 height 21
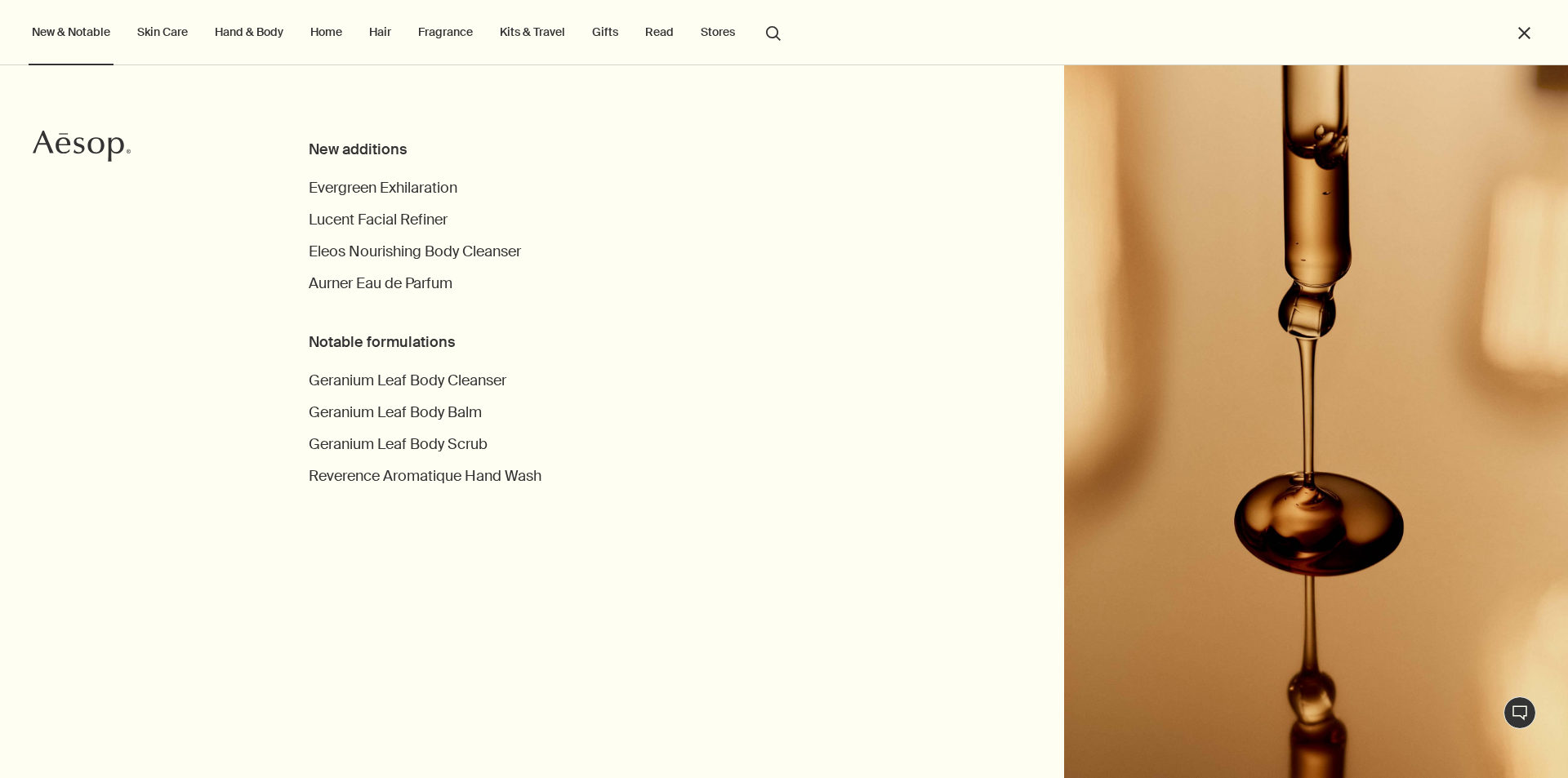
click at [346, 42] on link "Home" at bounding box center [326, 32] width 39 height 21
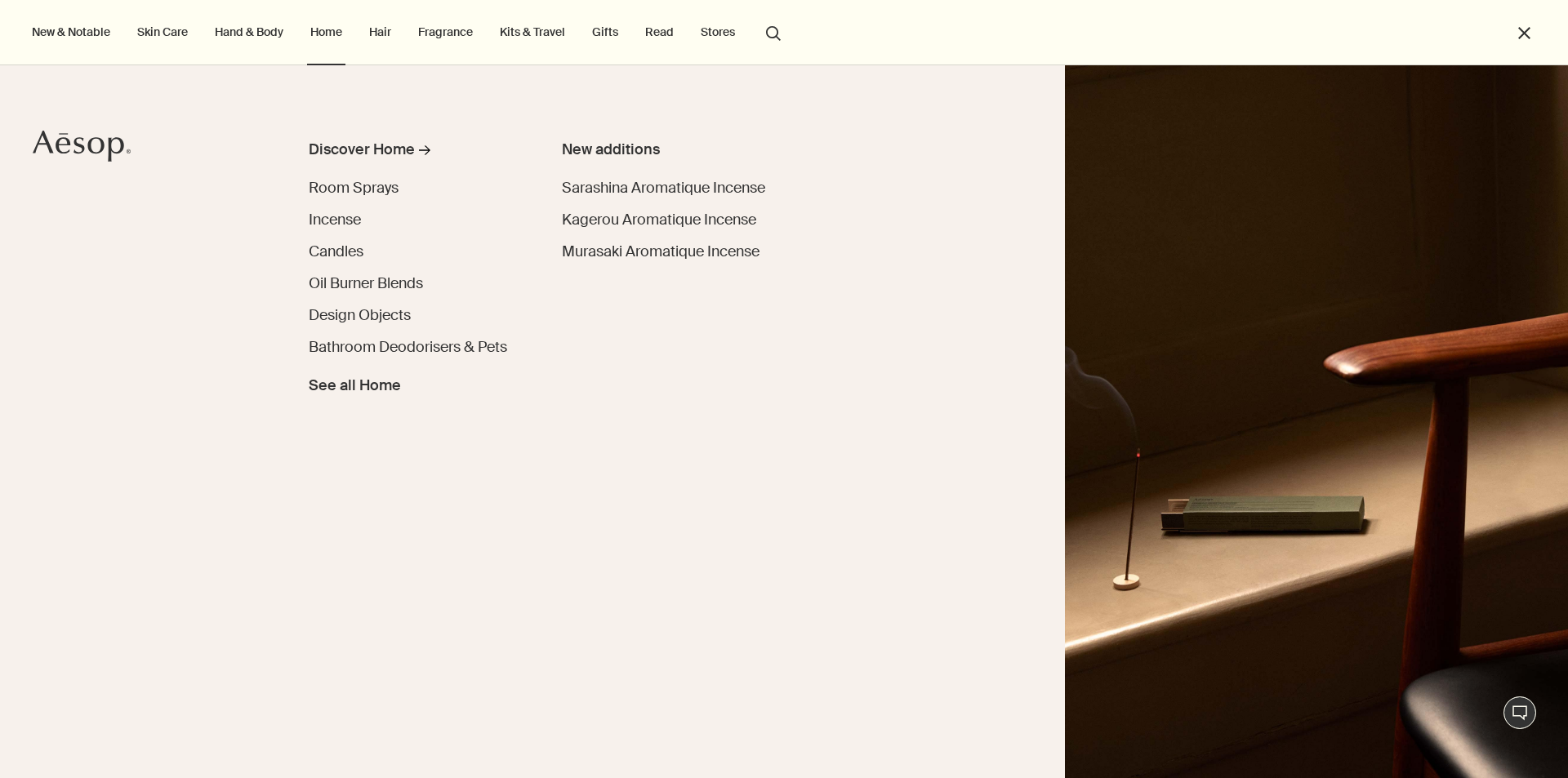
click at [404, 38] on ul "New & Notable New additions Evergreen Exhilaration Lucent Facial Refiner Eleos …" at bounding box center [780, 32] width 1502 height 65
click at [393, 34] on link "Hair" at bounding box center [380, 32] width 29 height 21
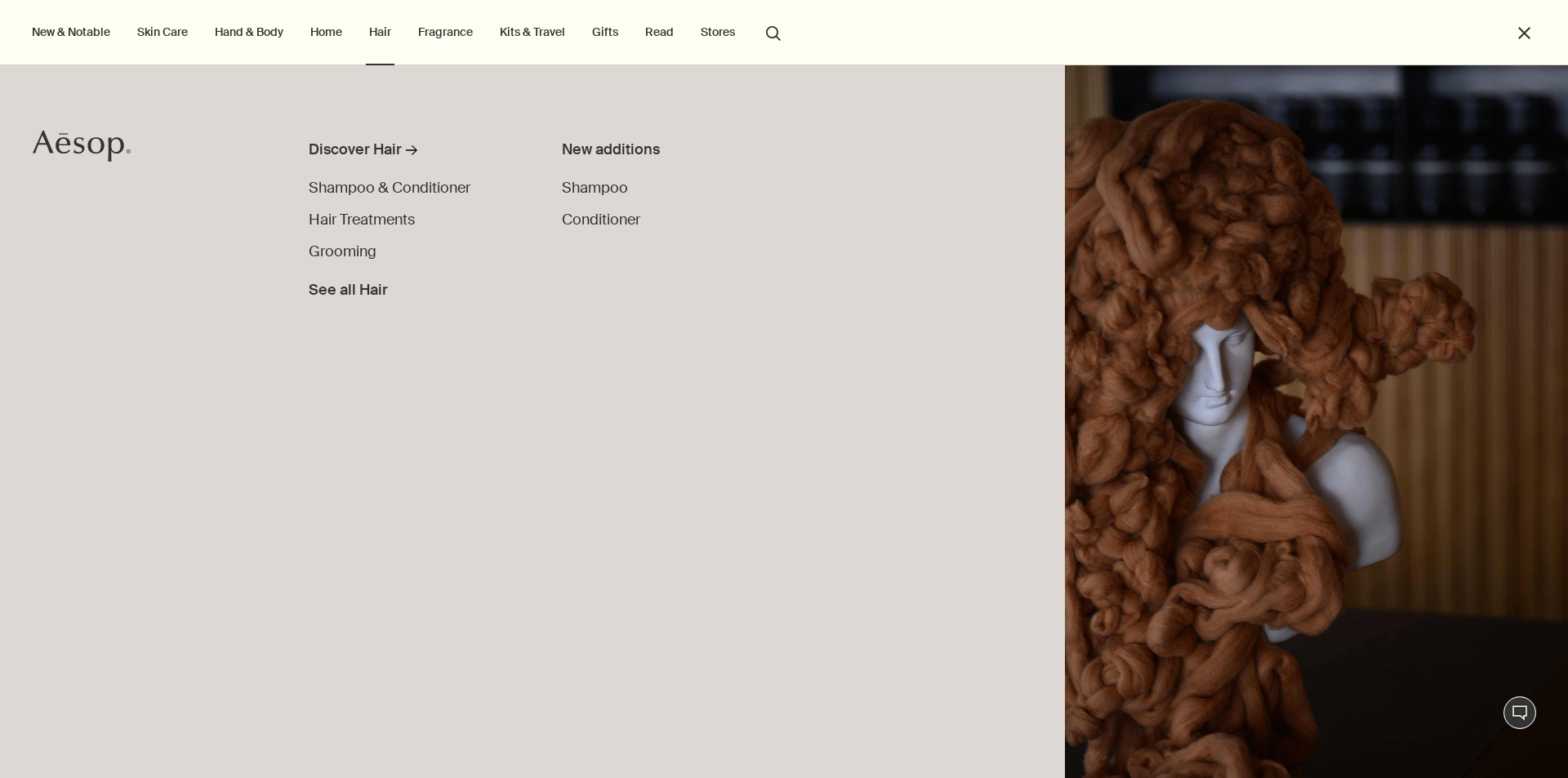
click at [451, 40] on link "Fragrance" at bounding box center [445, 32] width 61 height 21
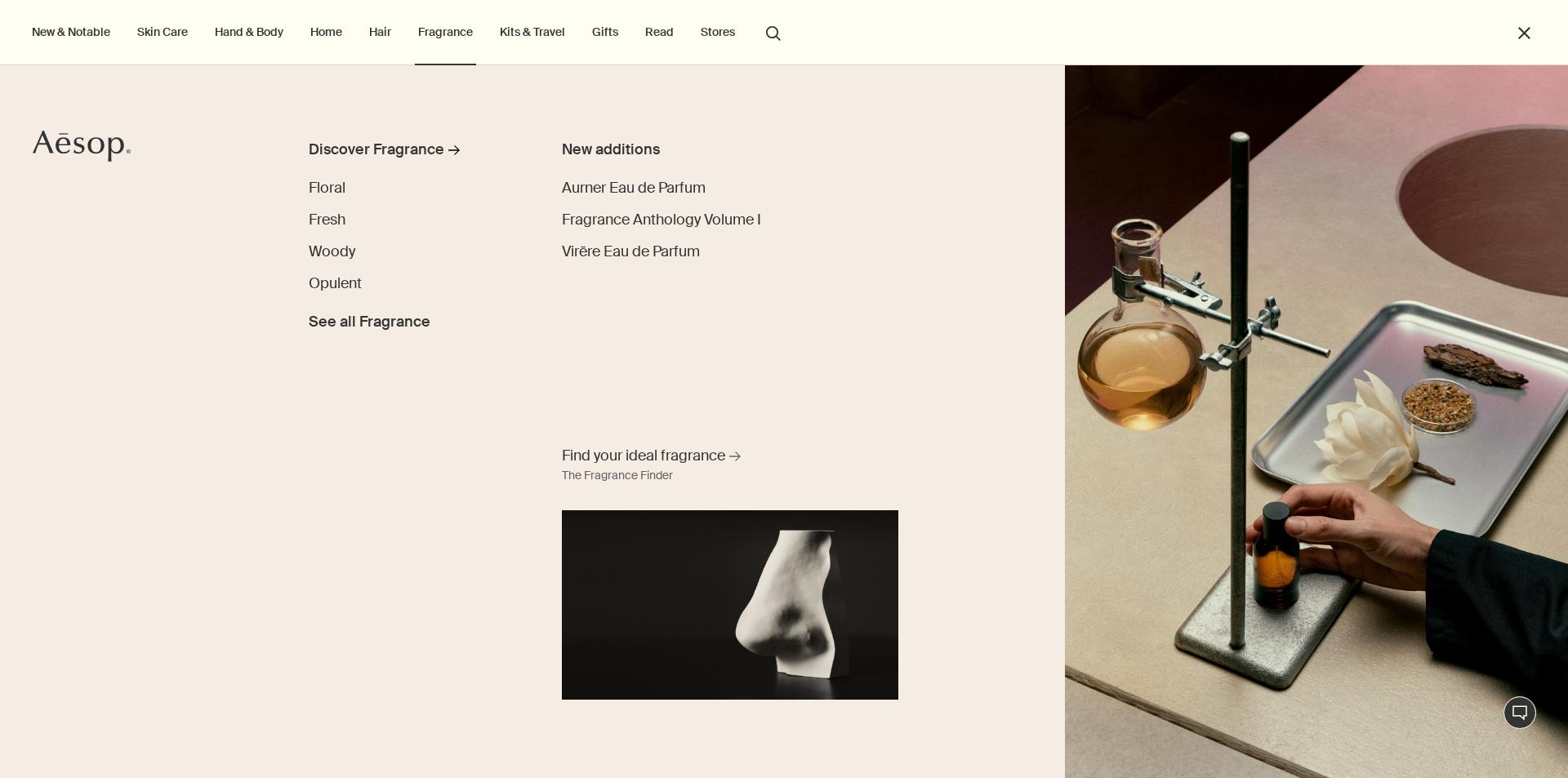
click at [319, 34] on link "Home" at bounding box center [326, 32] width 39 height 21
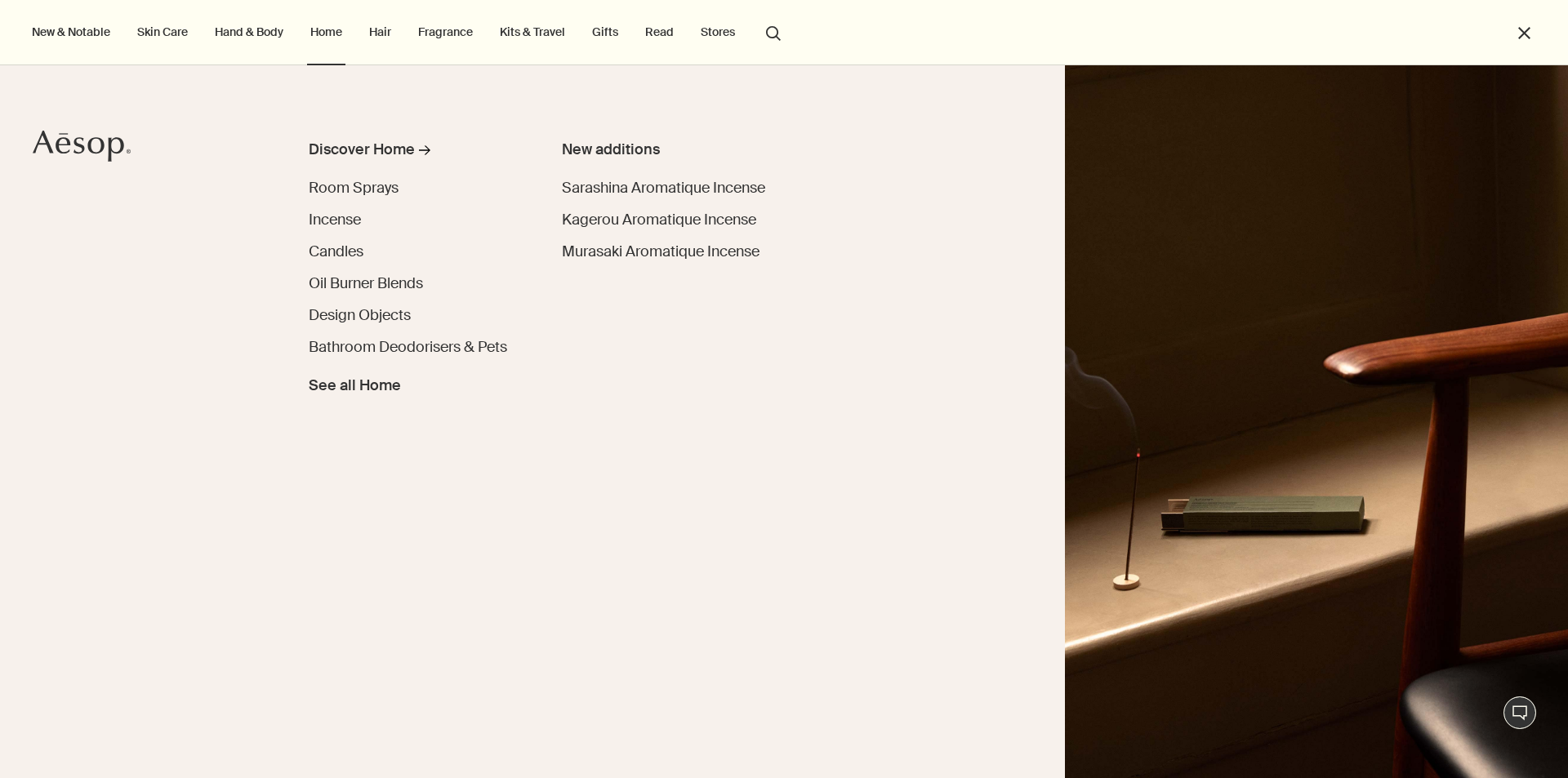
click at [724, 34] on button "Stores" at bounding box center [717, 32] width 41 height 21
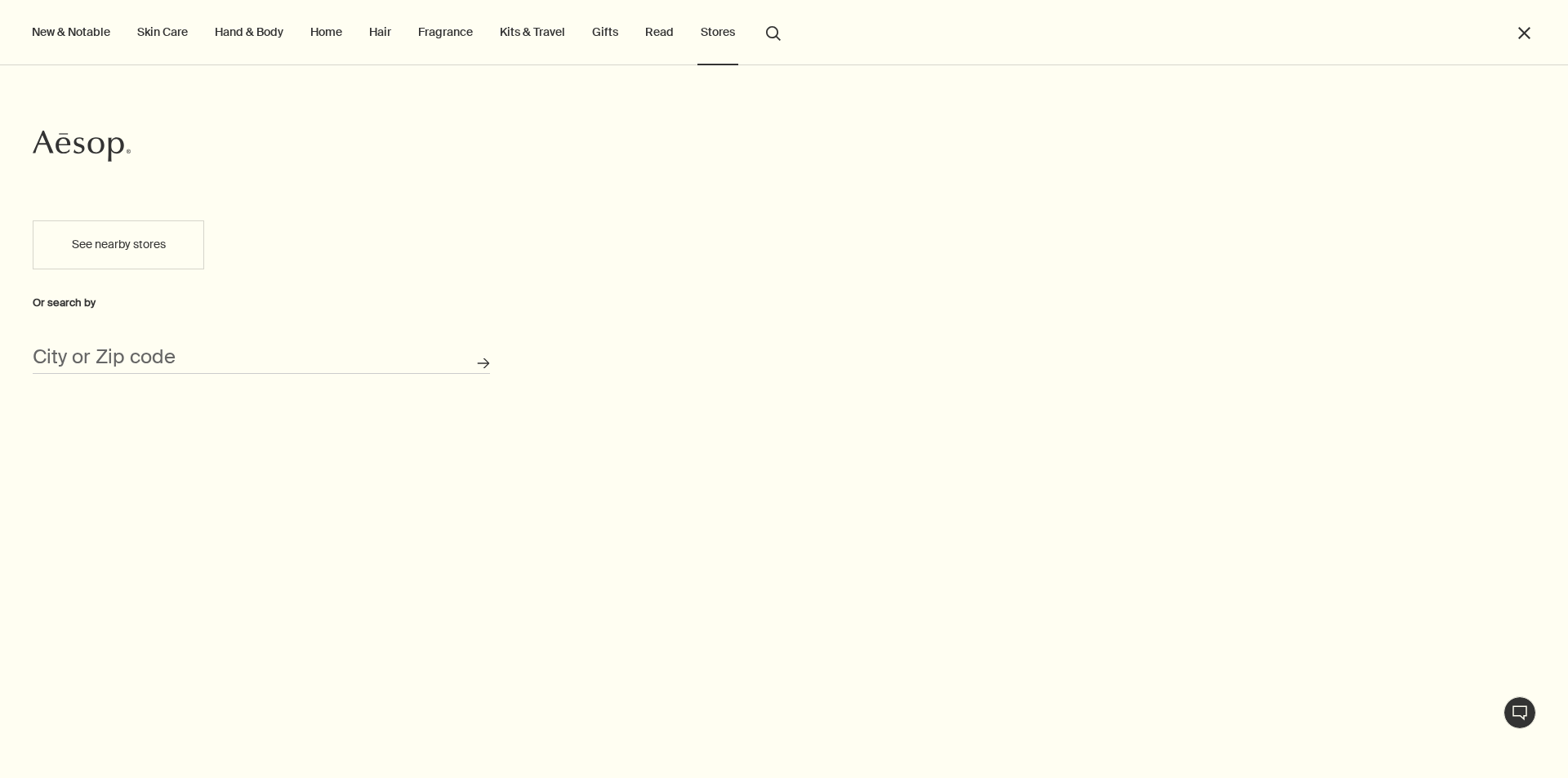
click at [76, 29] on button "New & Notable" at bounding box center [72, 32] width 85 height 21
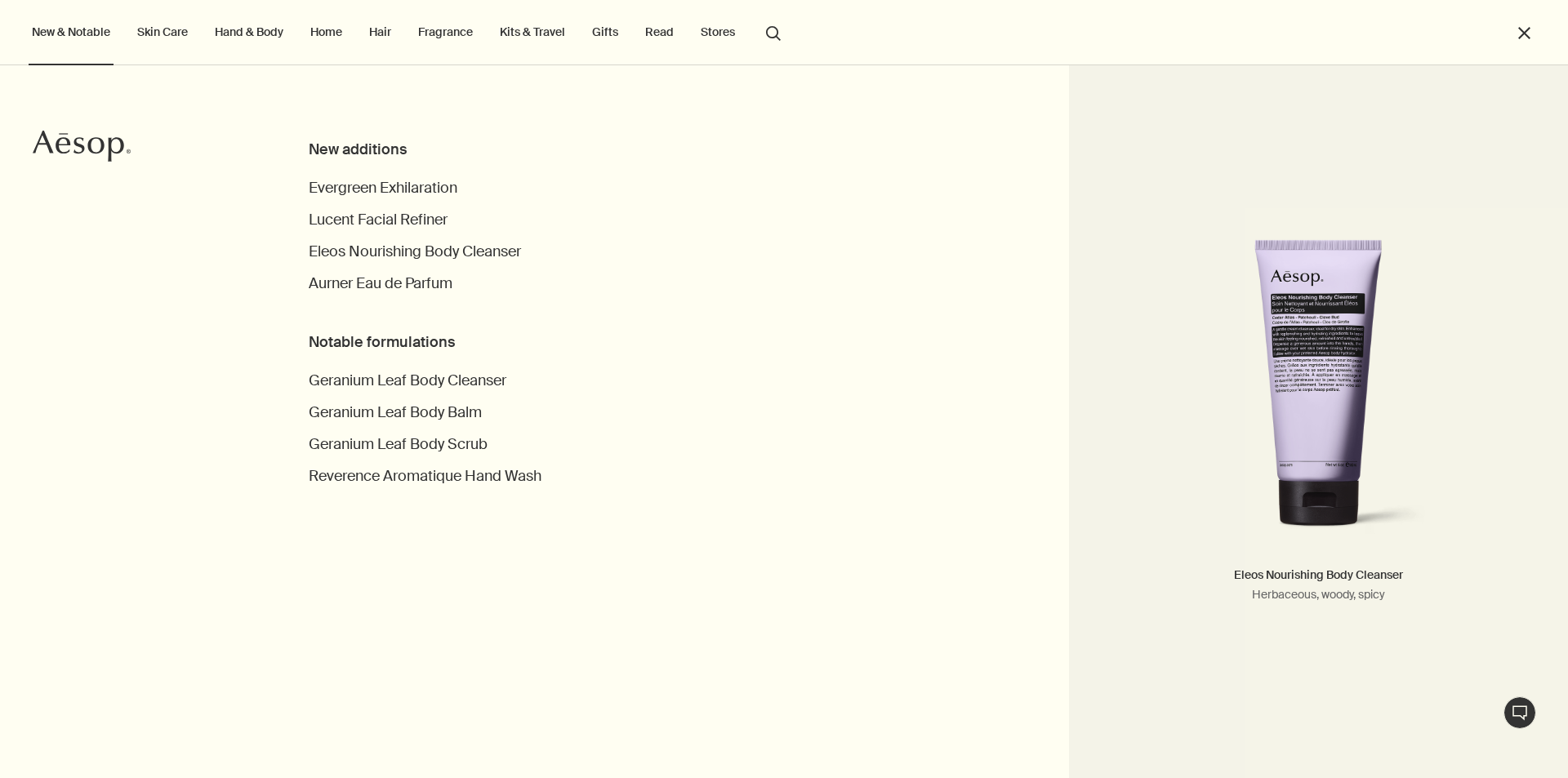
click at [1515, 30] on button "close" at bounding box center [1523, 32] width 18 height 18
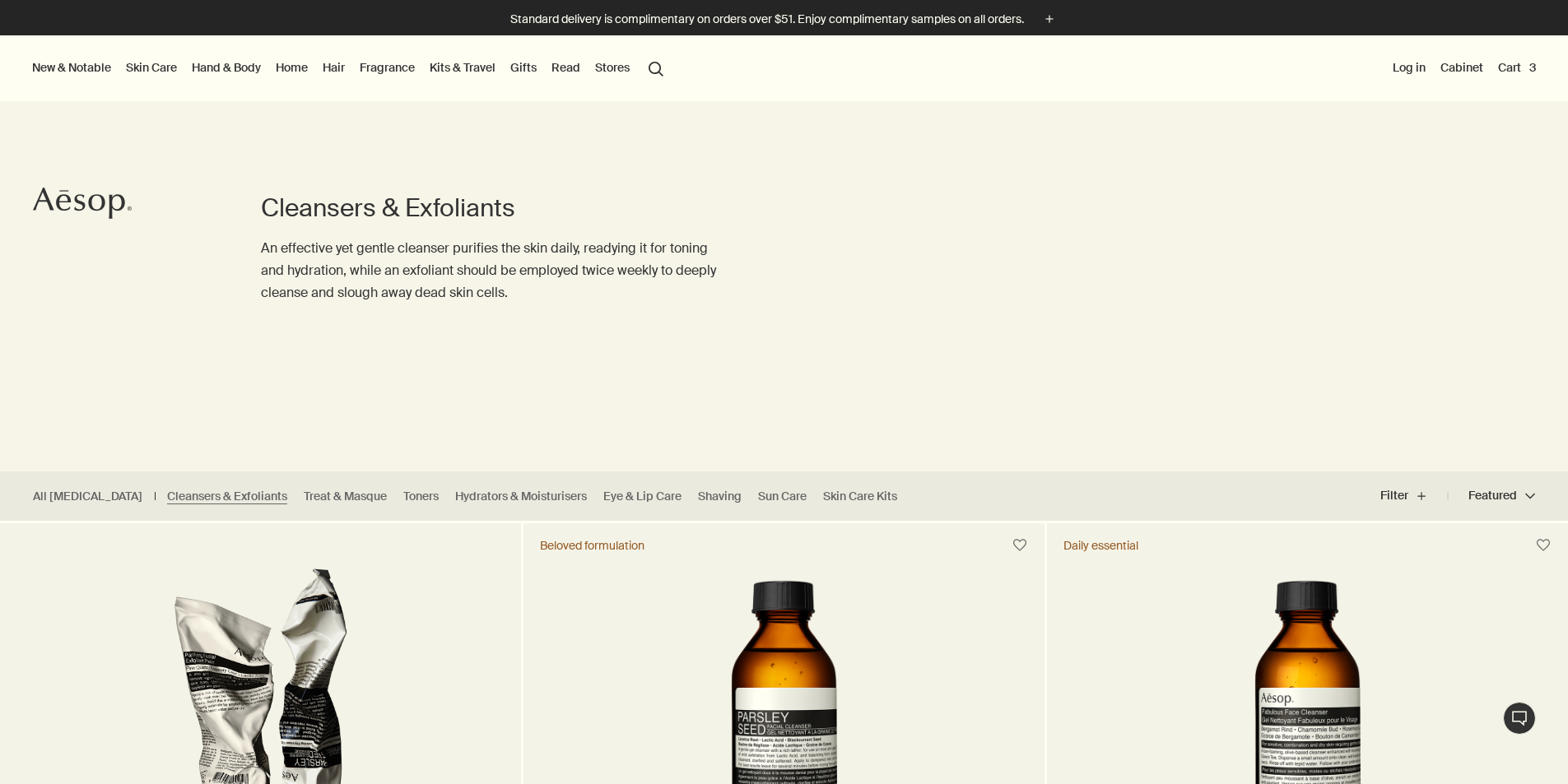
click at [45, 216] on icon "Aesop" at bounding box center [82, 203] width 99 height 33
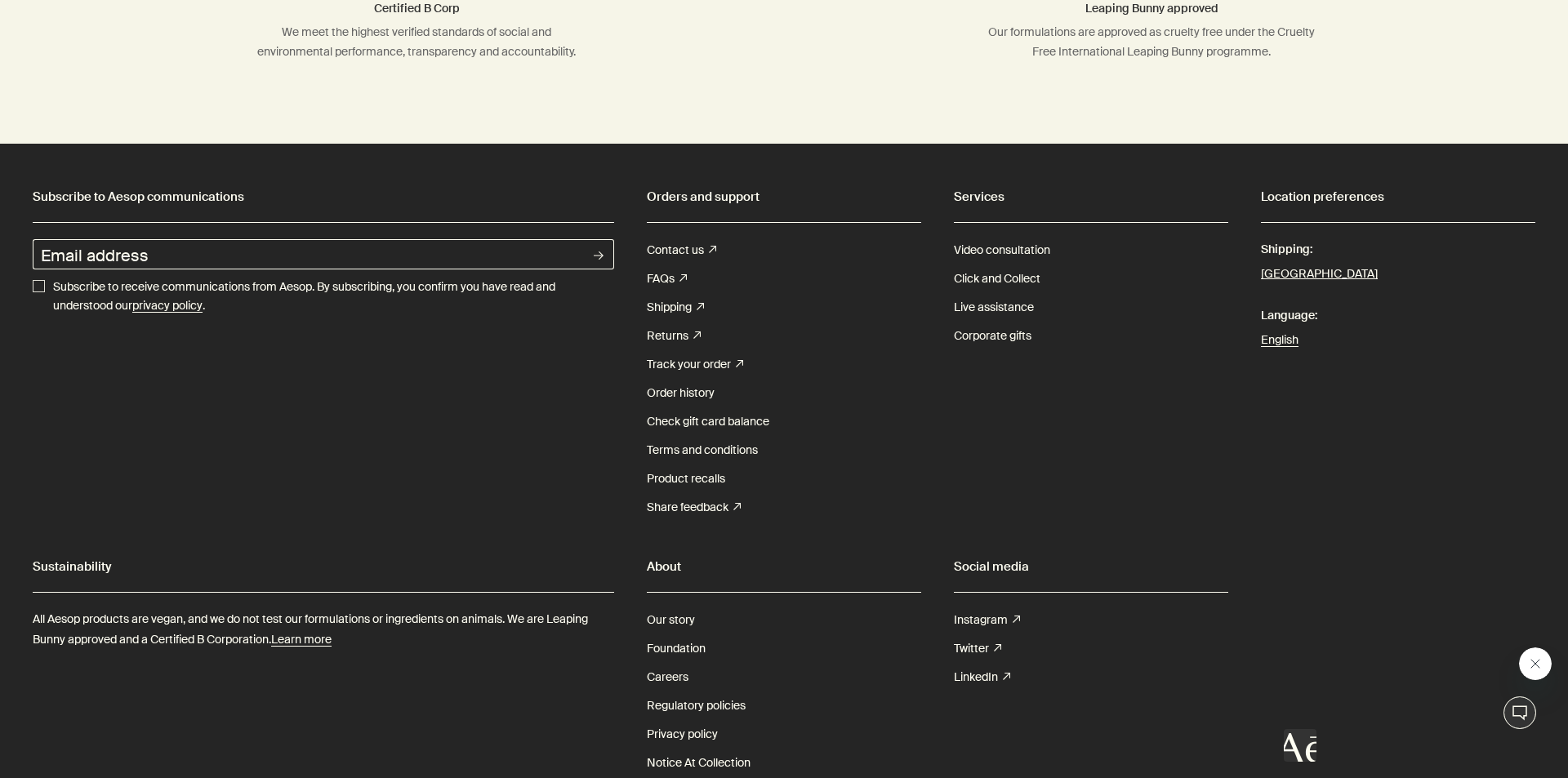
scroll to position [4955, 0]
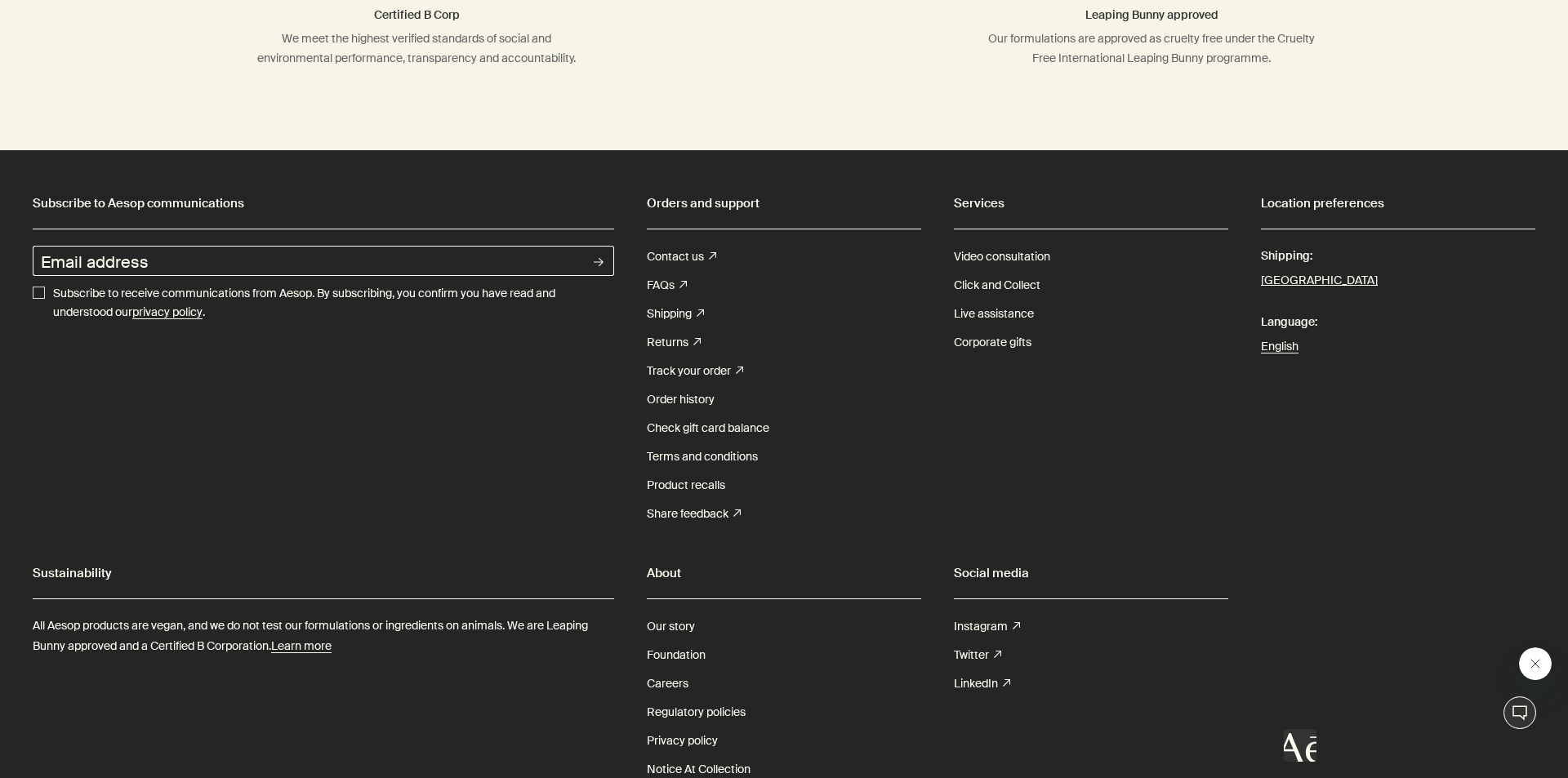
click at [669, 271] on link "FAQs rightUpArrow" at bounding box center [666, 285] width 40 height 29
